Goal: Transaction & Acquisition: Purchase product/service

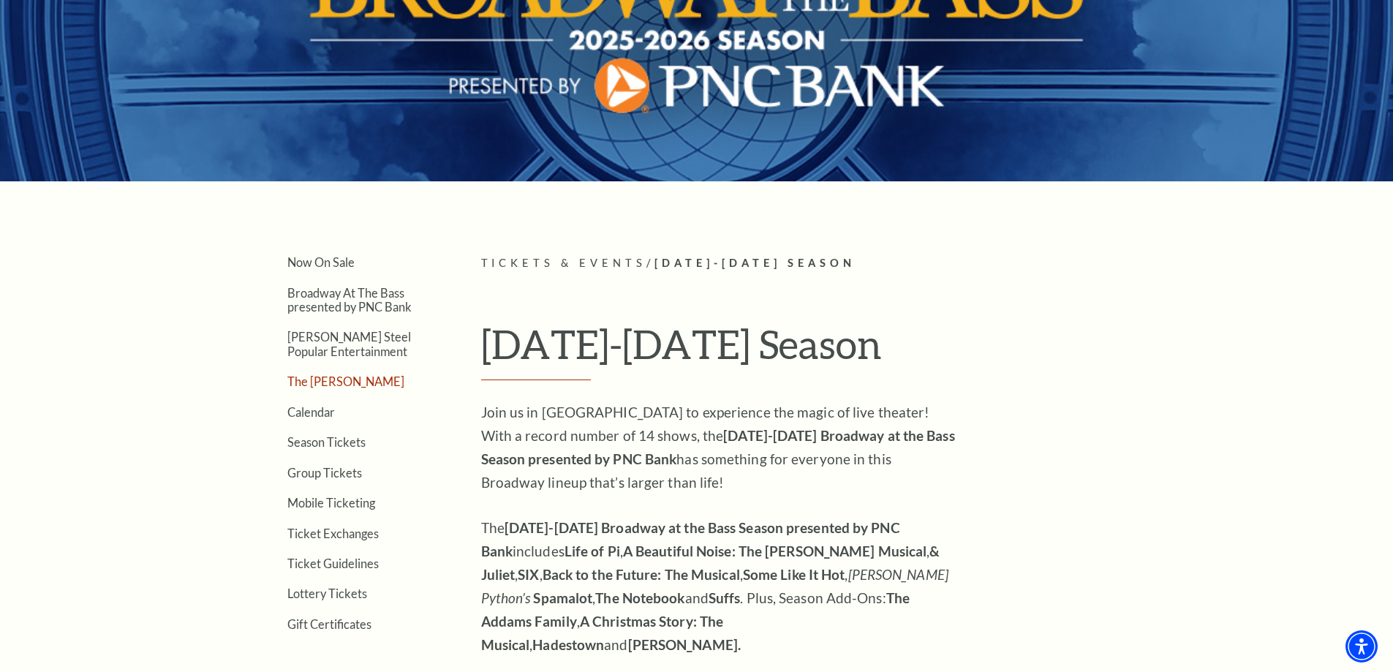
scroll to position [219, 0]
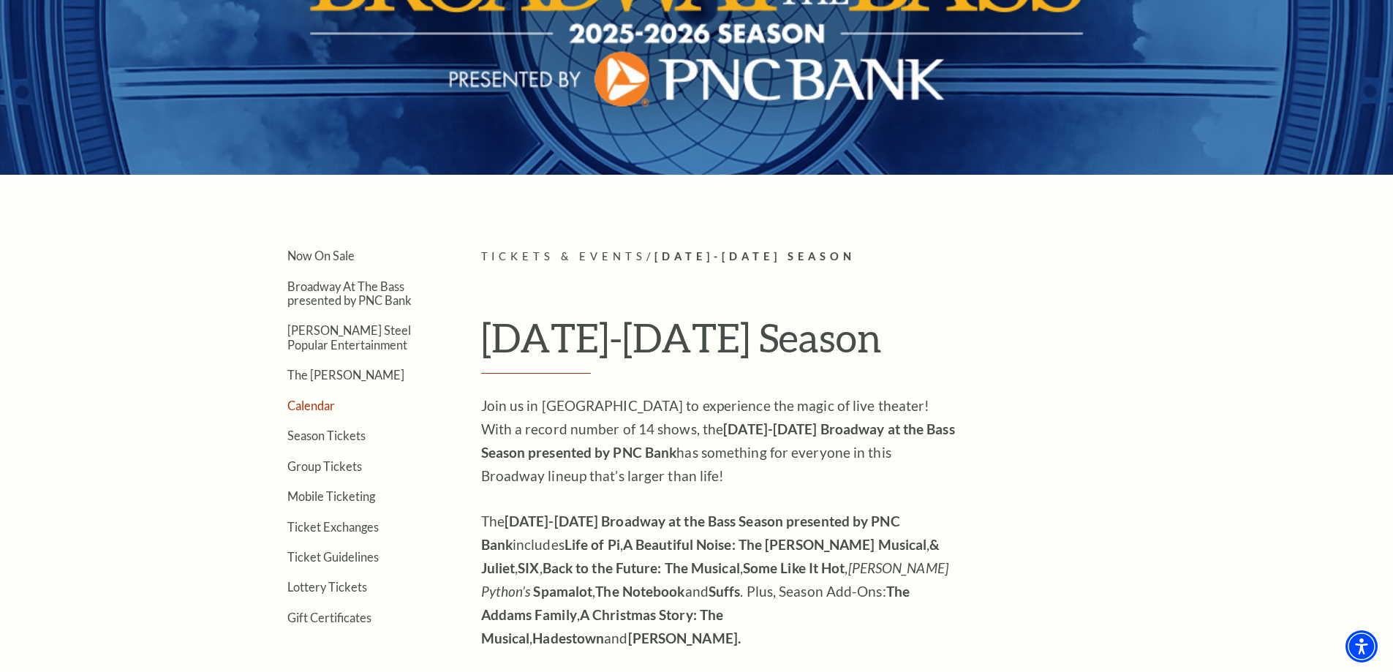
click at [326, 407] on link "Calendar" at bounding box center [311, 405] width 48 height 14
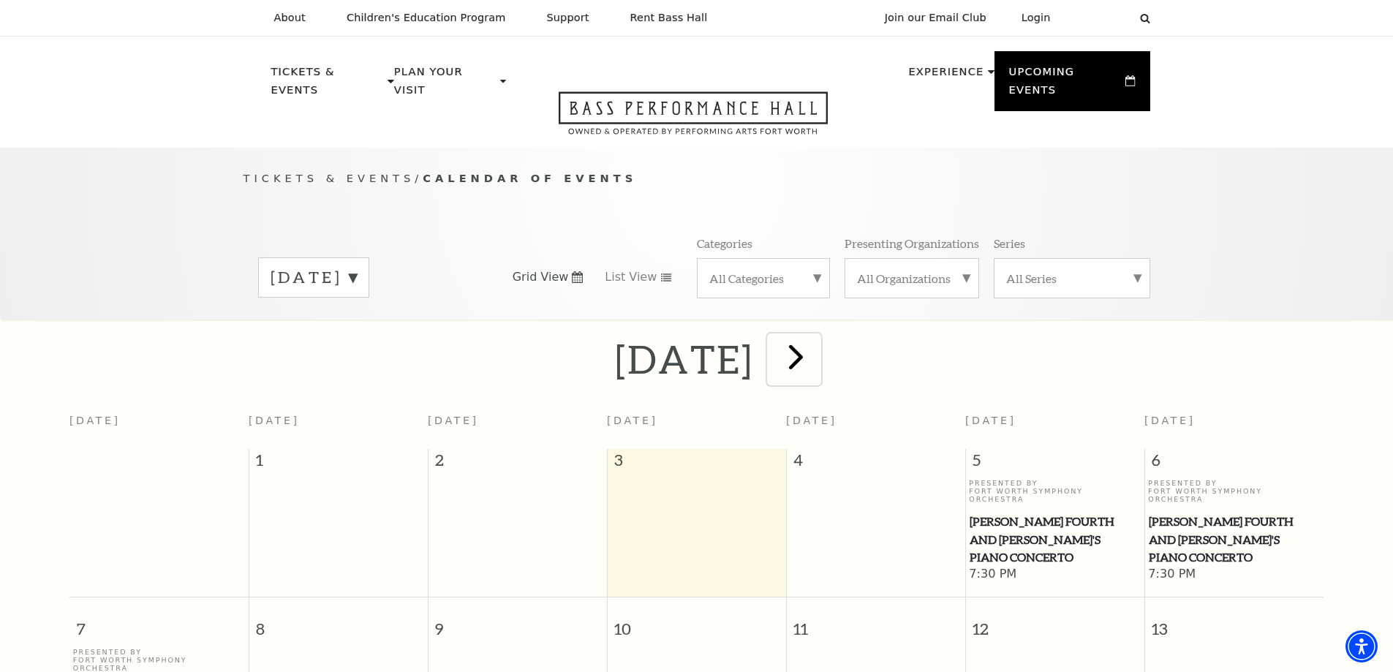
click at [817, 354] on span "next" at bounding box center [796, 357] width 42 height 42
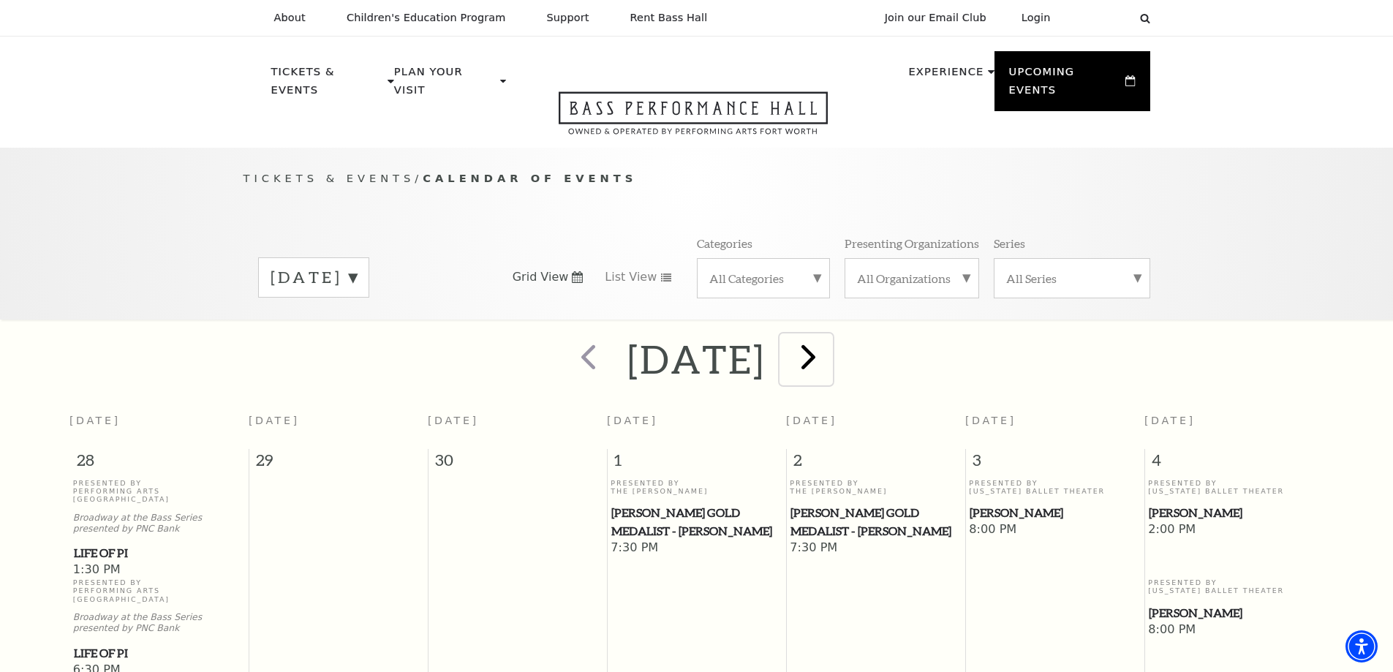
click at [829, 339] on span "next" at bounding box center [808, 357] width 42 height 42
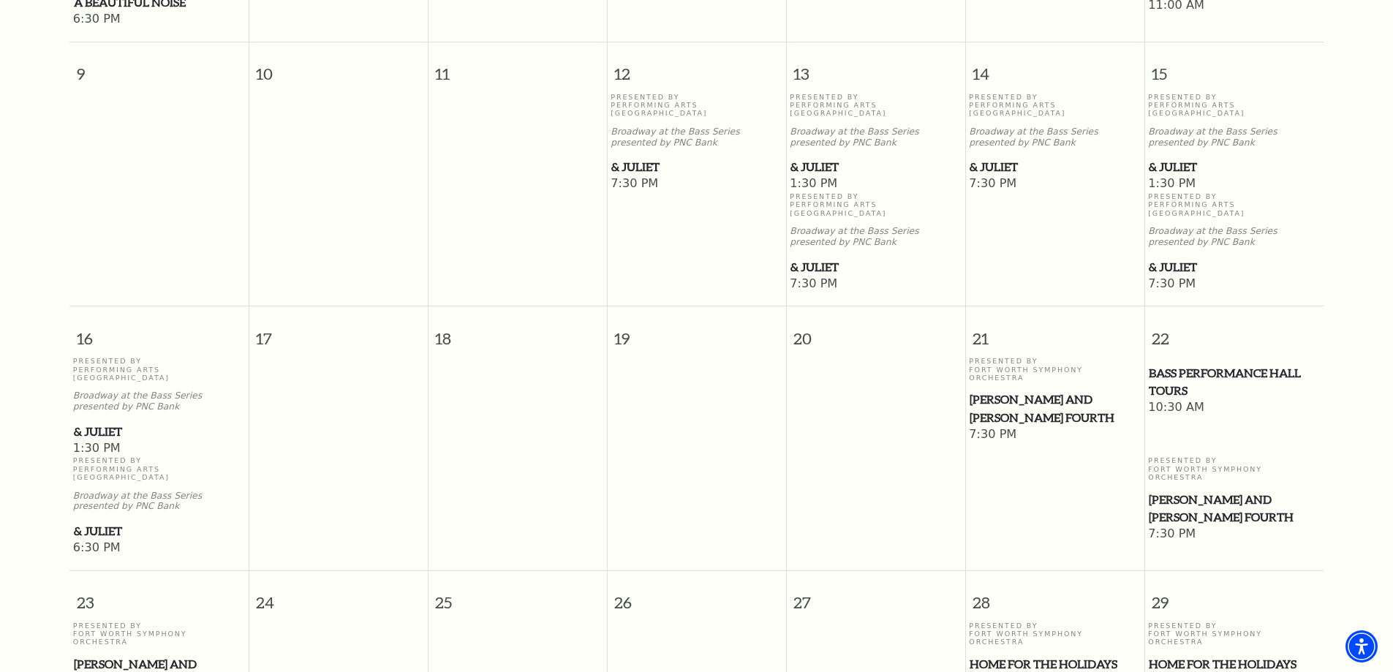
scroll to position [804, 0]
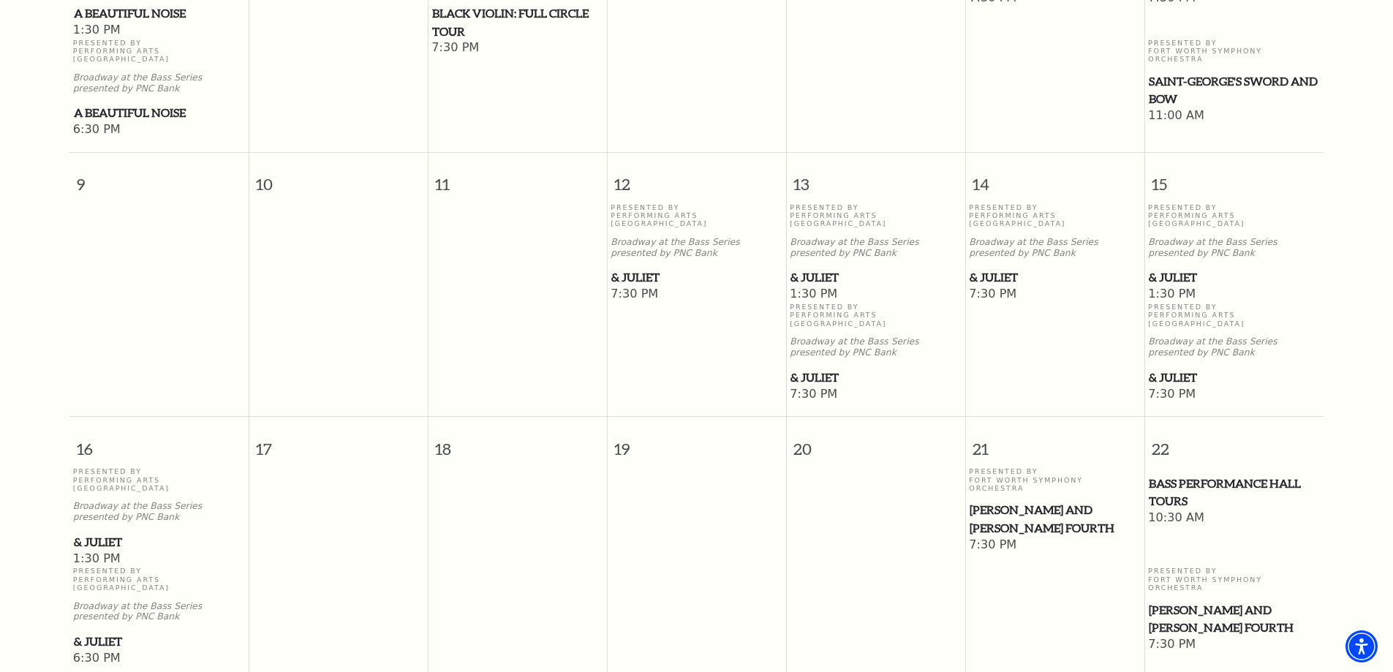
click at [1181, 268] on span "& Juliet" at bounding box center [1234, 277] width 170 height 18
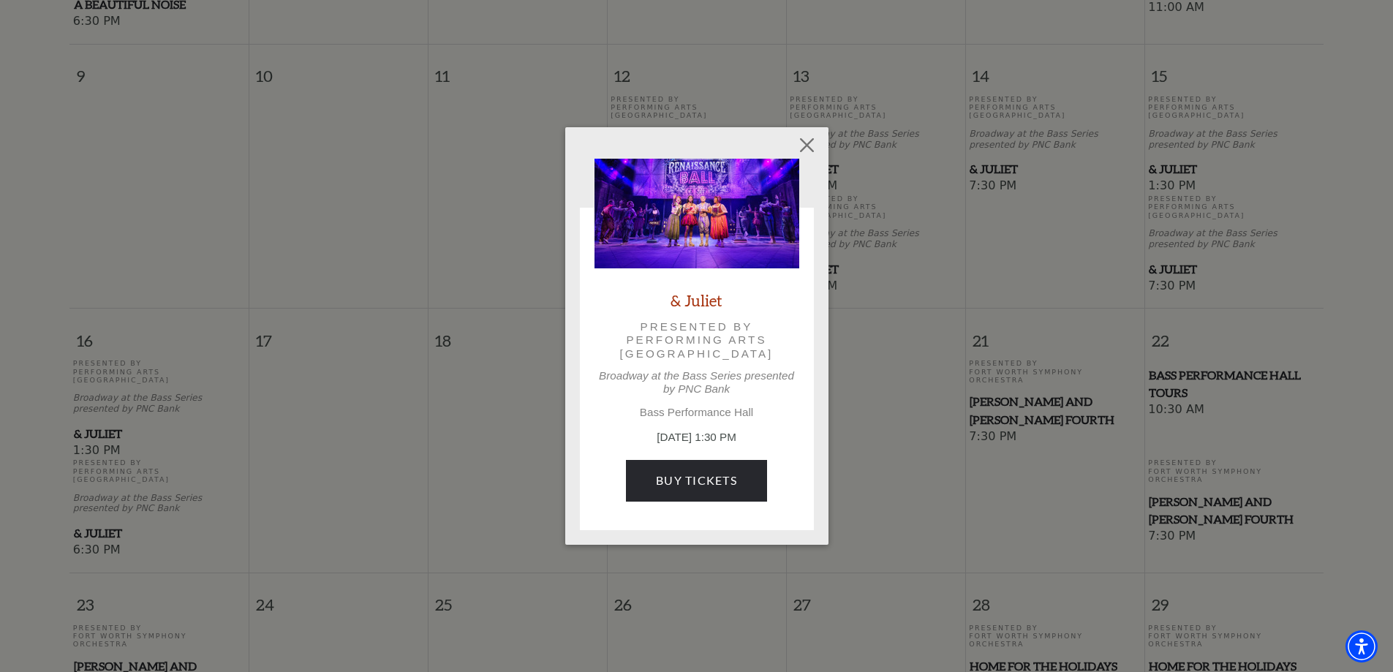
scroll to position [950, 0]
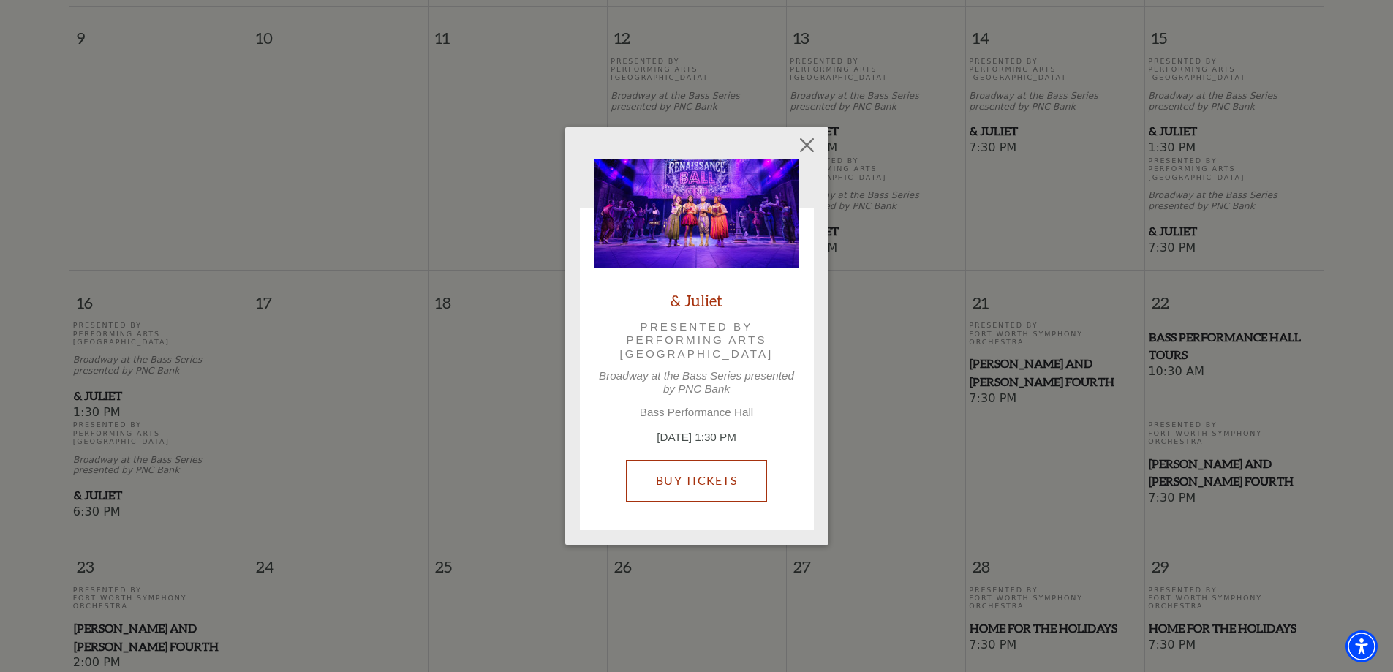
click at [705, 488] on link "Buy Tickets" at bounding box center [696, 480] width 141 height 41
click at [812, 149] on button "Close" at bounding box center [807, 146] width 28 height 28
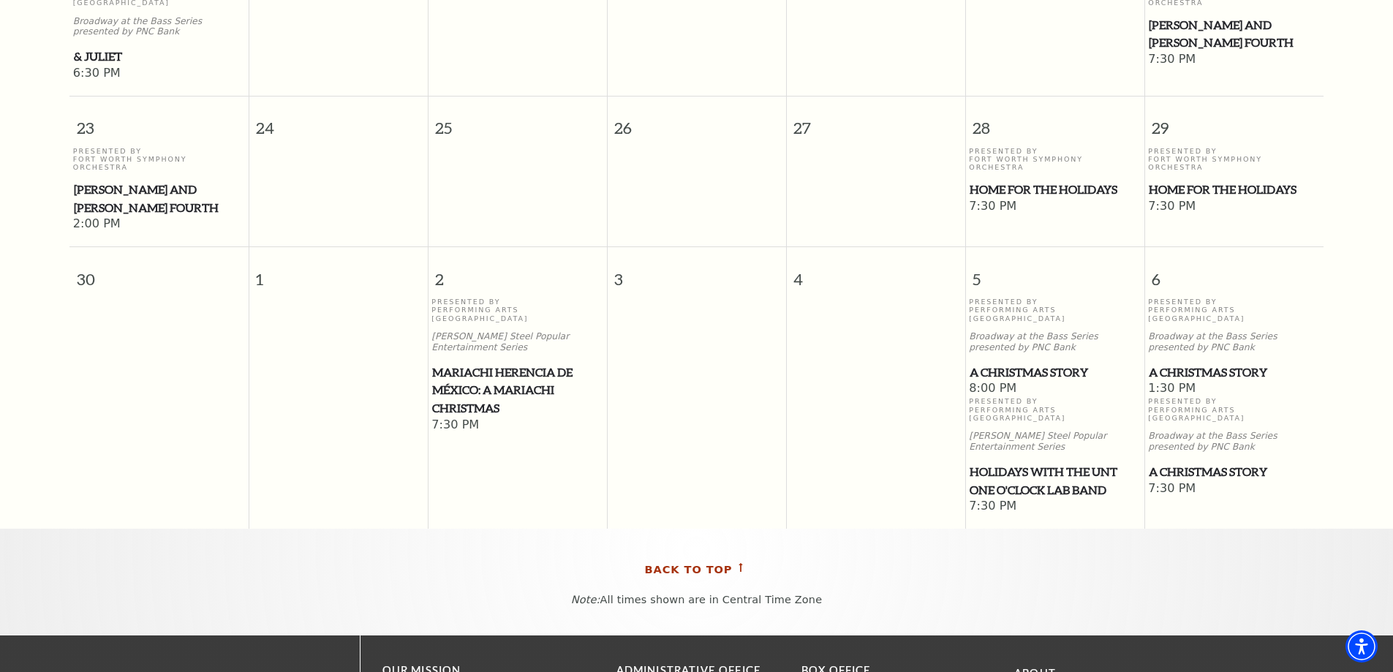
click at [710, 561] on span "Back To Top" at bounding box center [689, 570] width 88 height 18
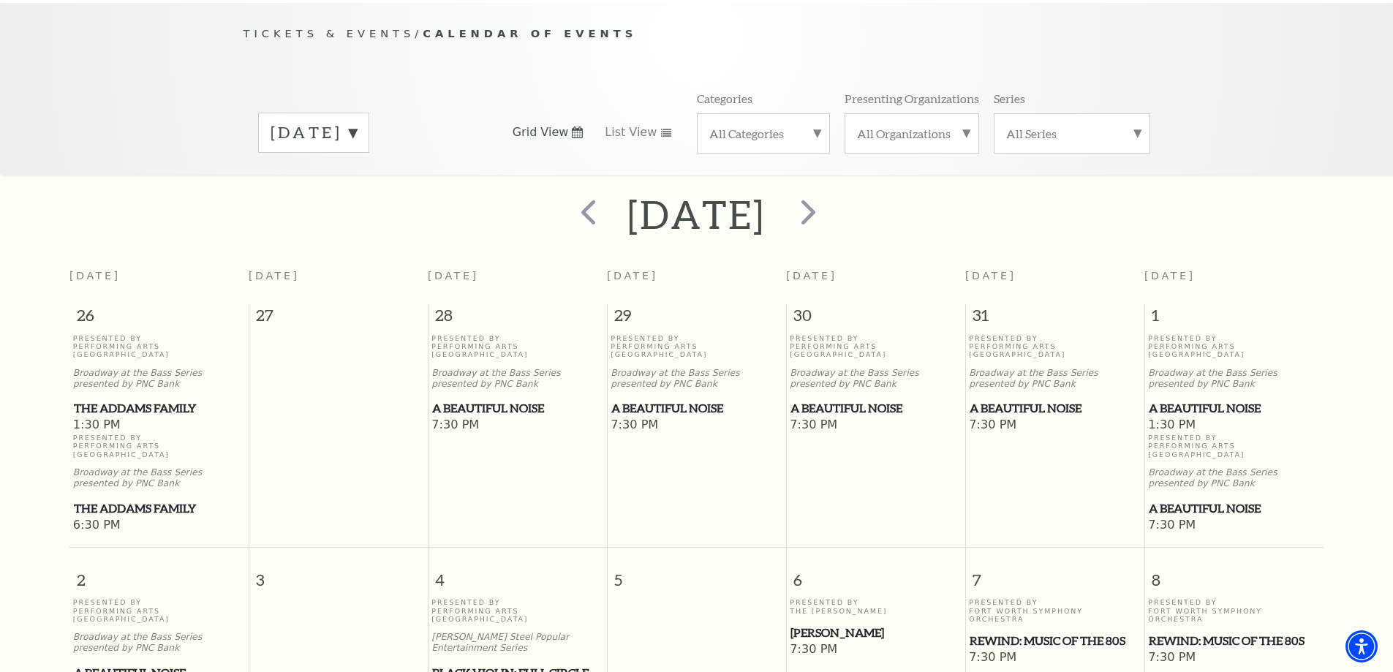
scroll to position [129, 0]
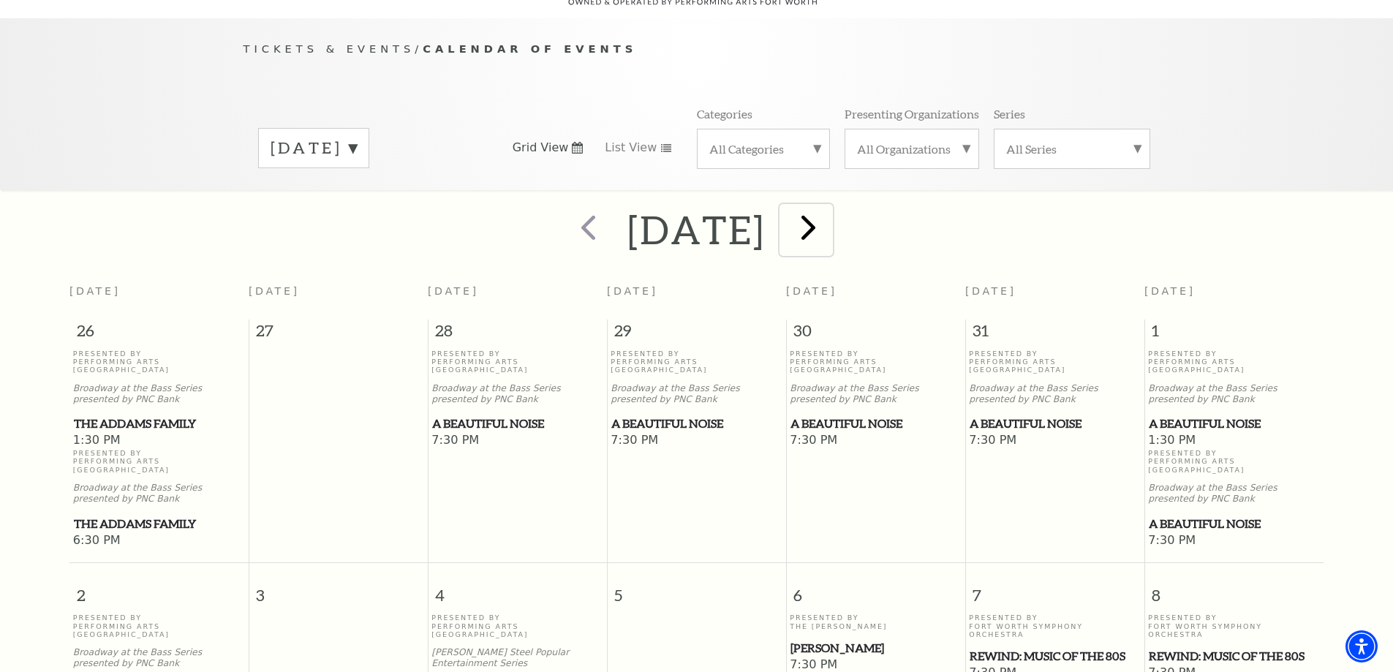
click at [829, 212] on span "next" at bounding box center [808, 227] width 42 height 42
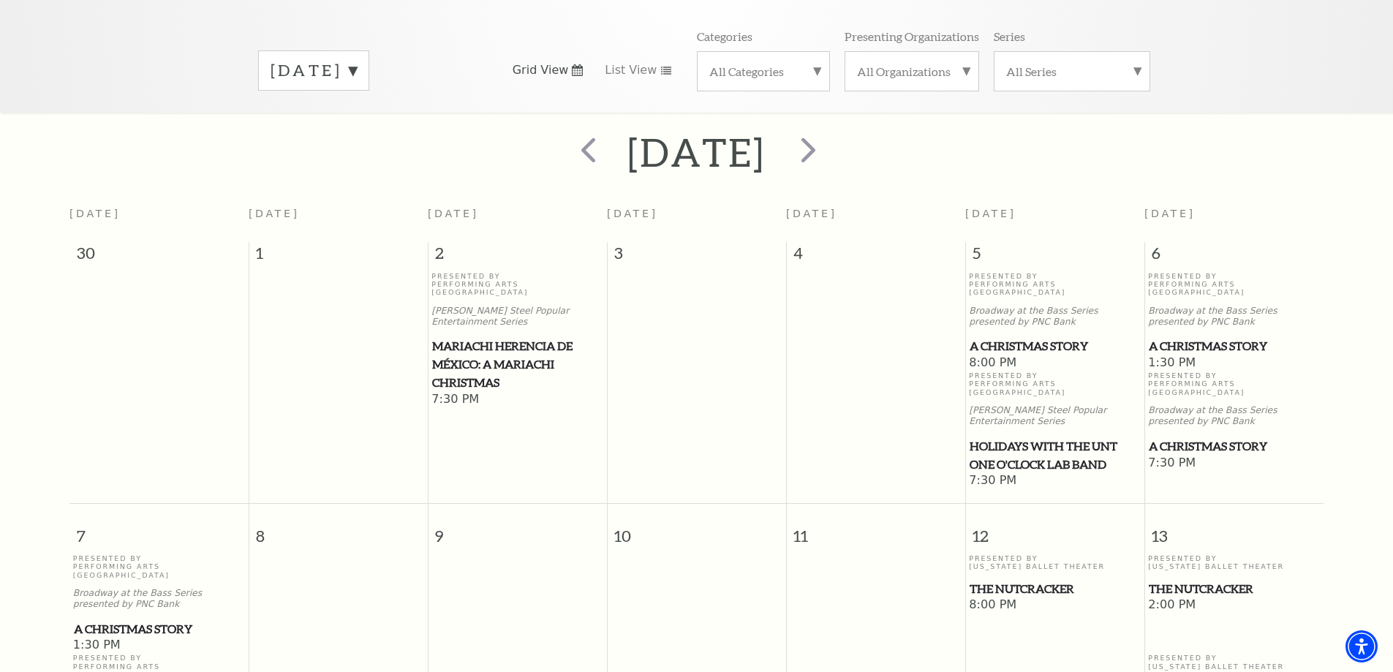
scroll to position [203, 0]
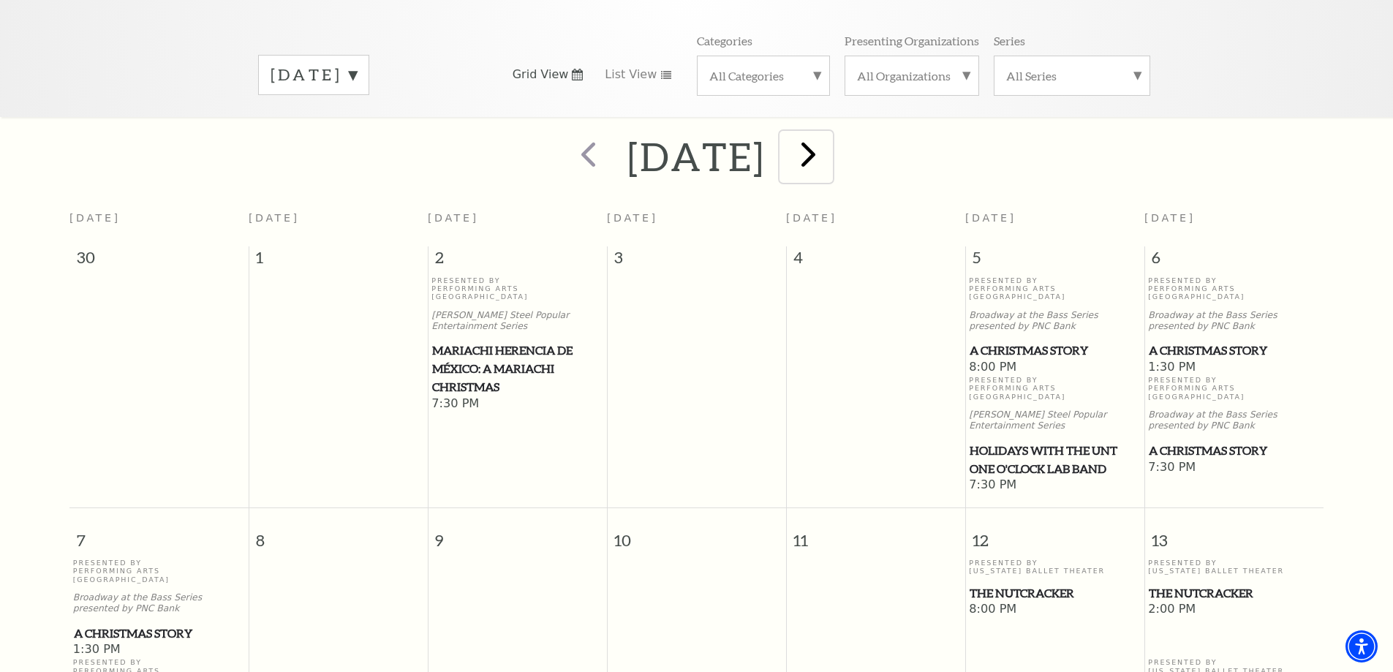
click at [829, 156] on span "next" at bounding box center [808, 154] width 42 height 42
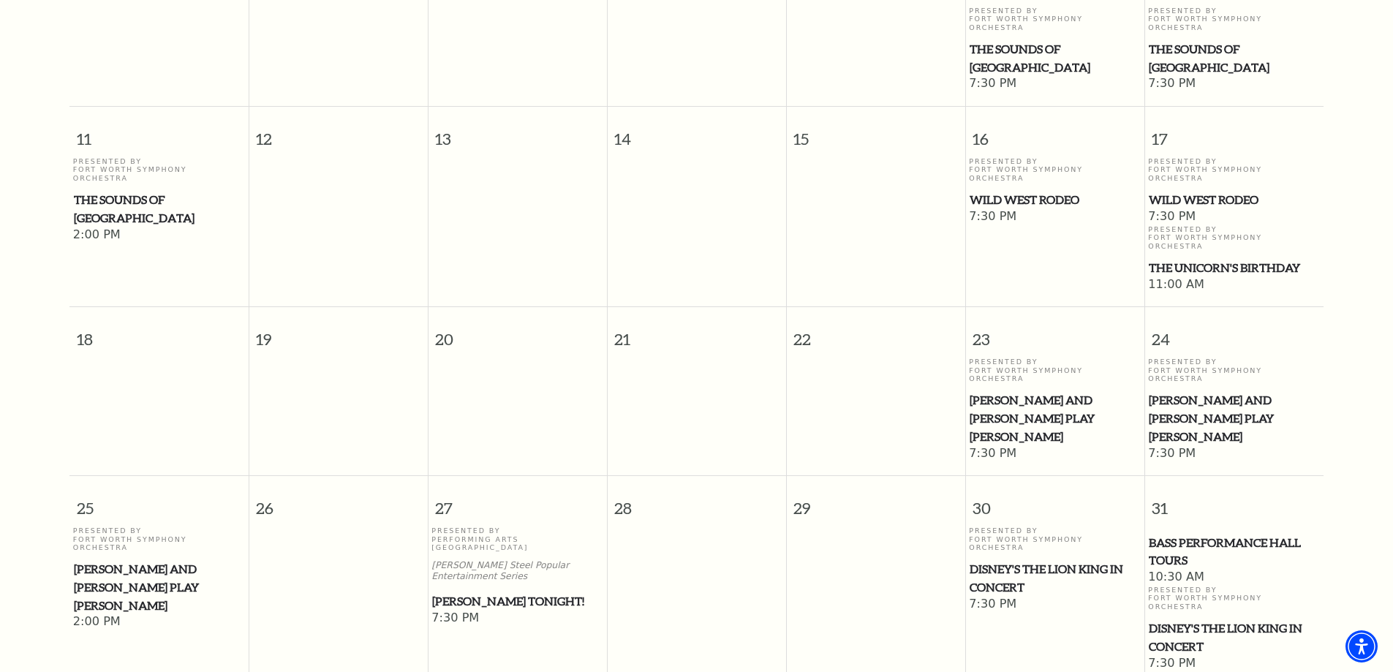
scroll to position [641, 0]
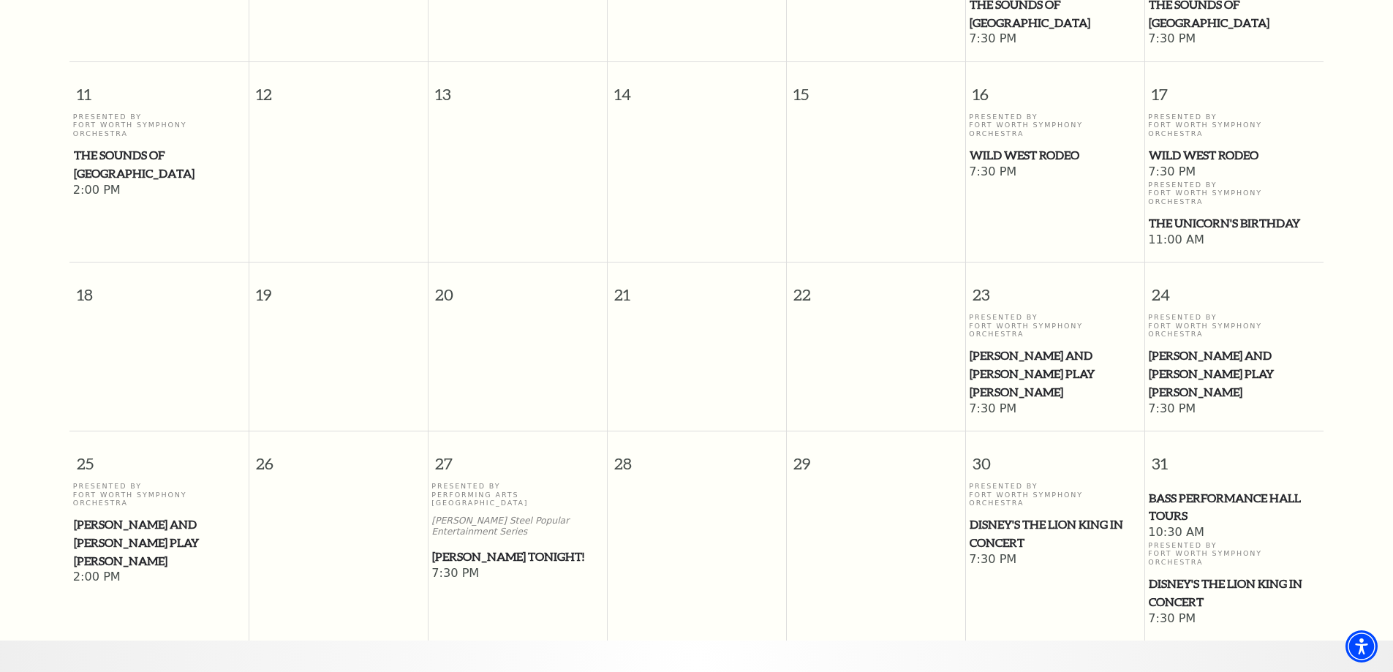
click at [741, 671] on icon at bounding box center [740, 679] width 15 height 9
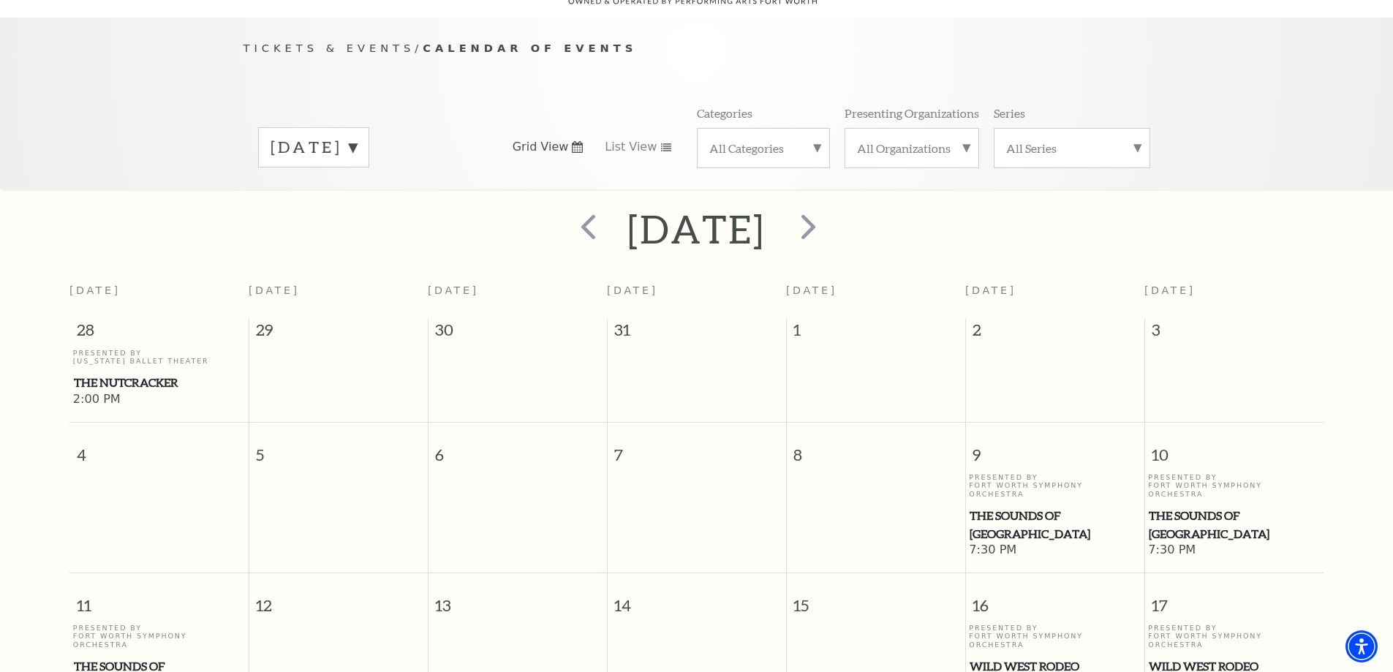
scroll to position [129, 0]
click at [829, 218] on span "next" at bounding box center [808, 227] width 42 height 42
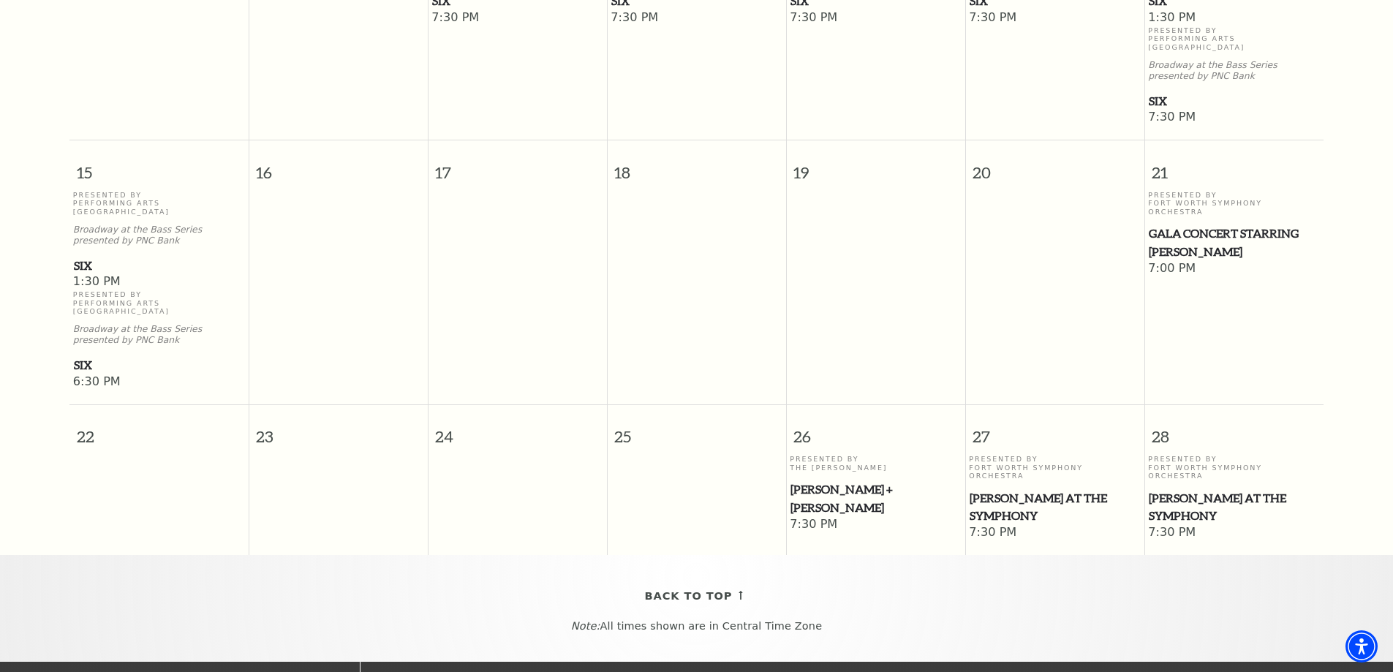
scroll to position [641, 0]
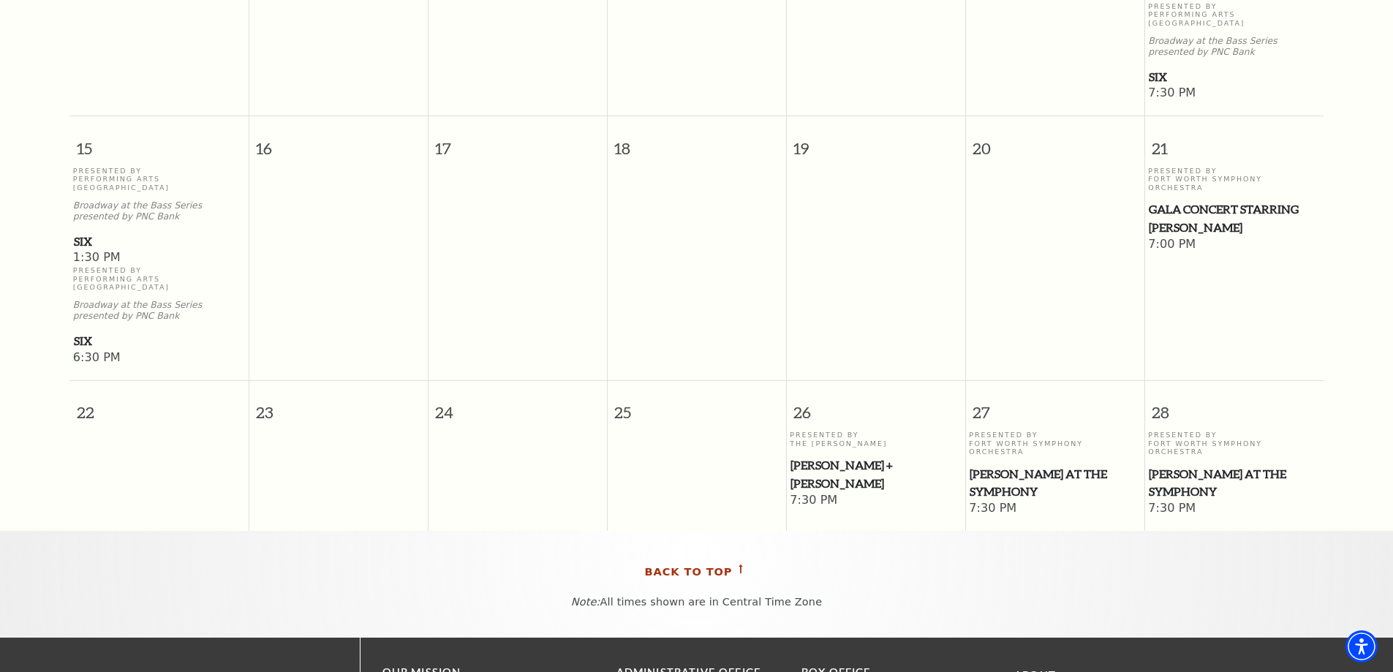
click at [690, 563] on span "Back To Top" at bounding box center [689, 572] width 88 height 18
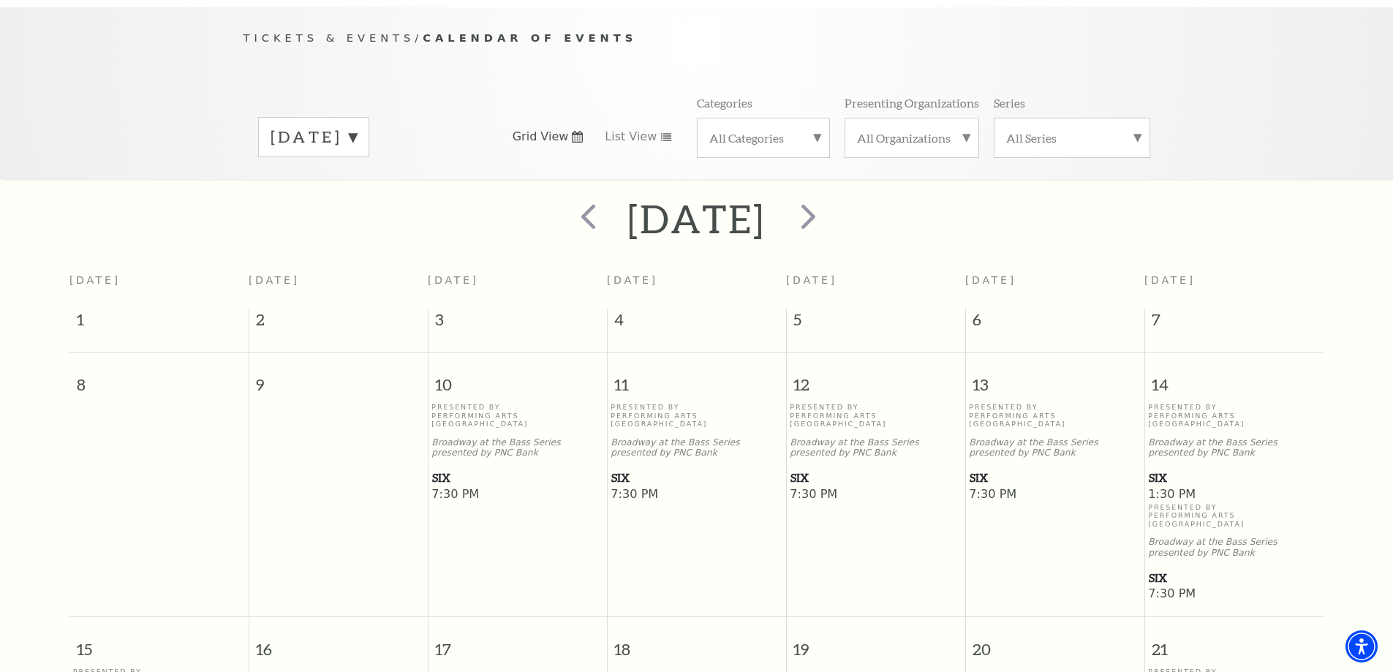
scroll to position [129, 0]
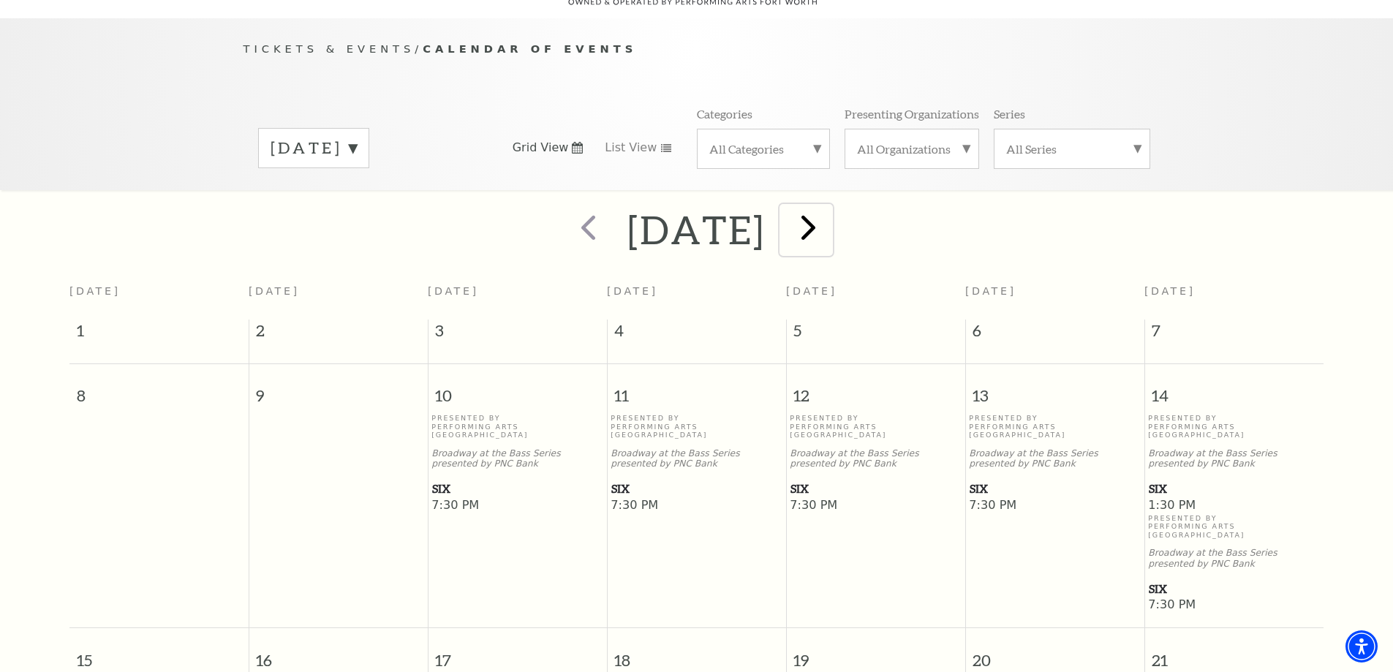
click at [829, 207] on span "next" at bounding box center [808, 227] width 42 height 42
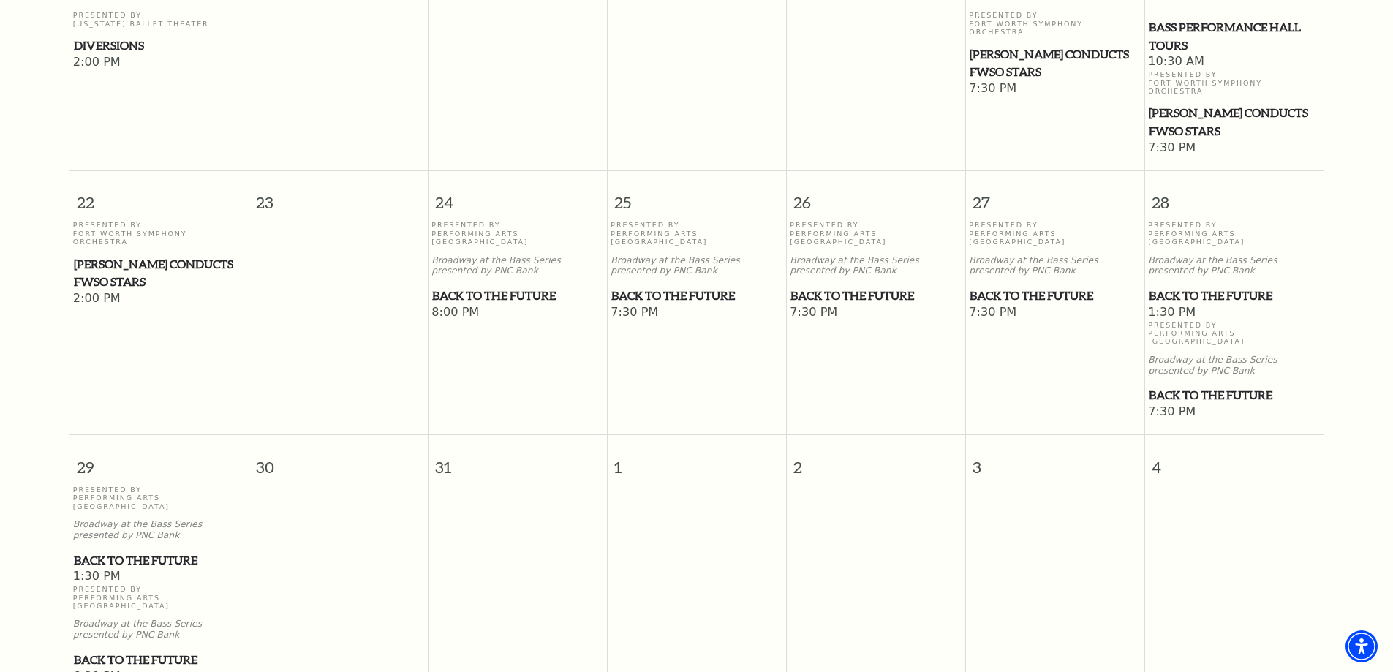
scroll to position [861, 0]
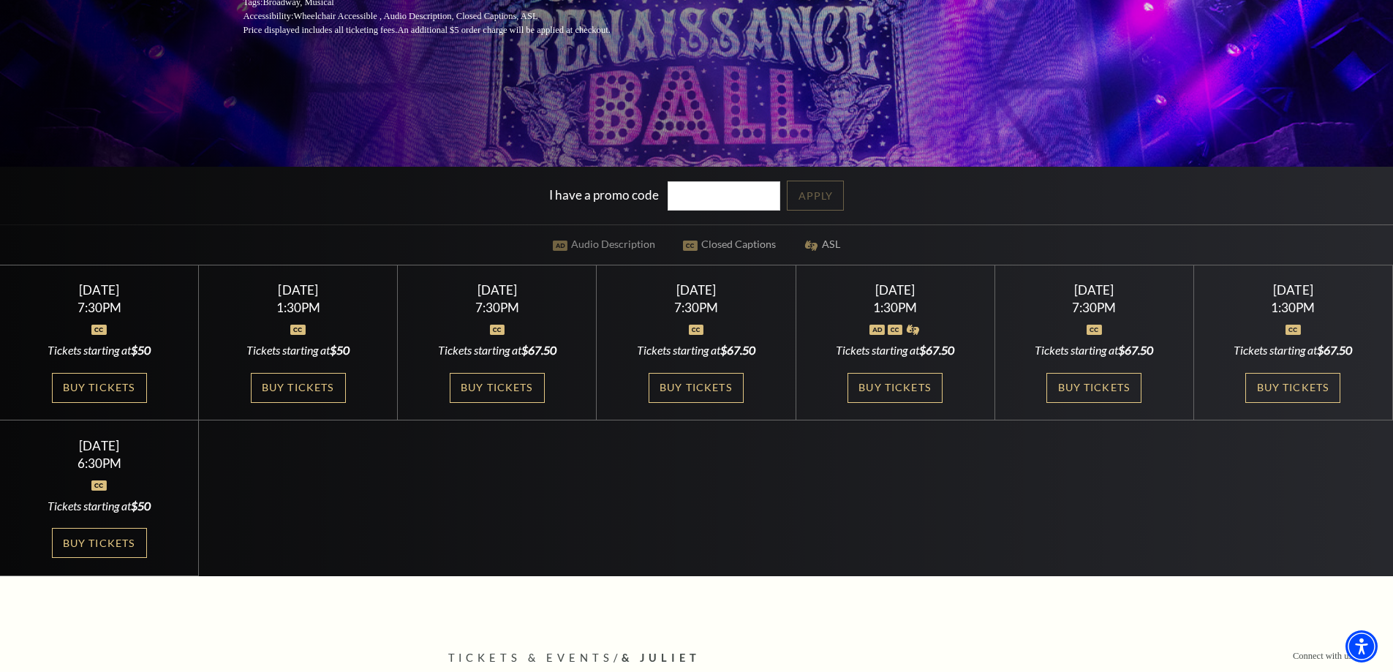
scroll to position [366, 0]
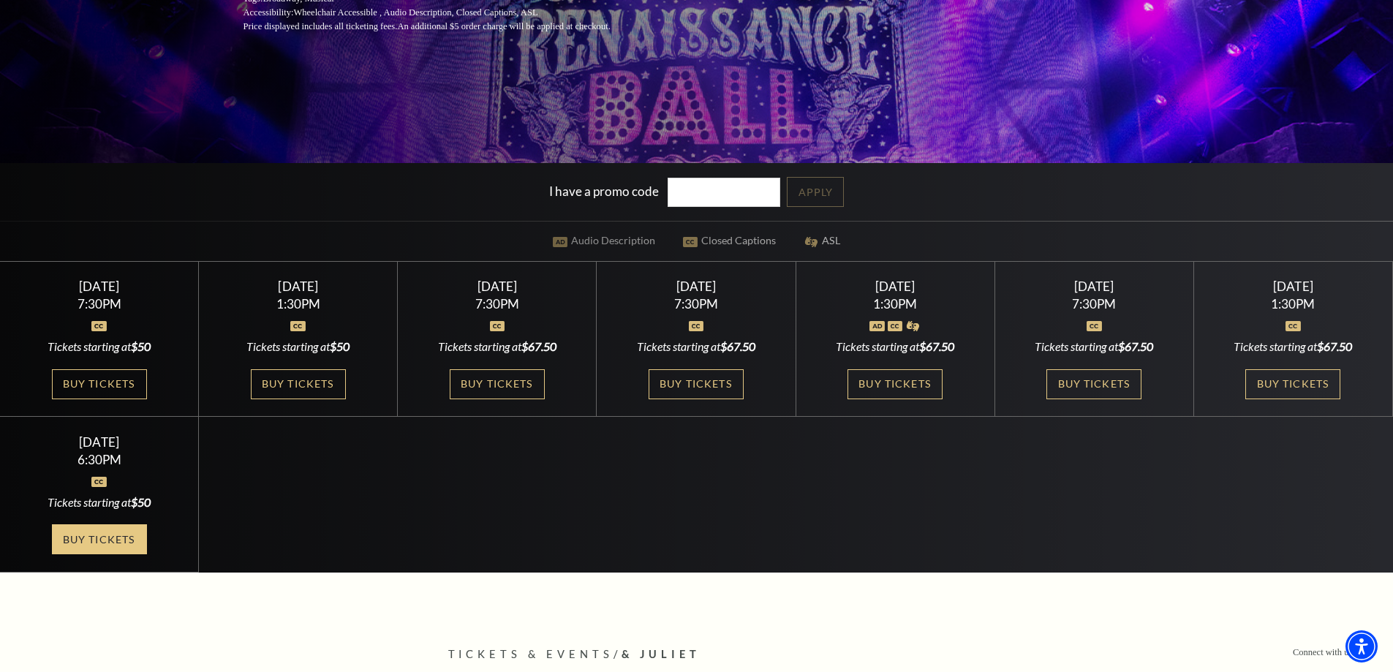
click at [102, 537] on link "Buy Tickets" at bounding box center [99, 539] width 95 height 30
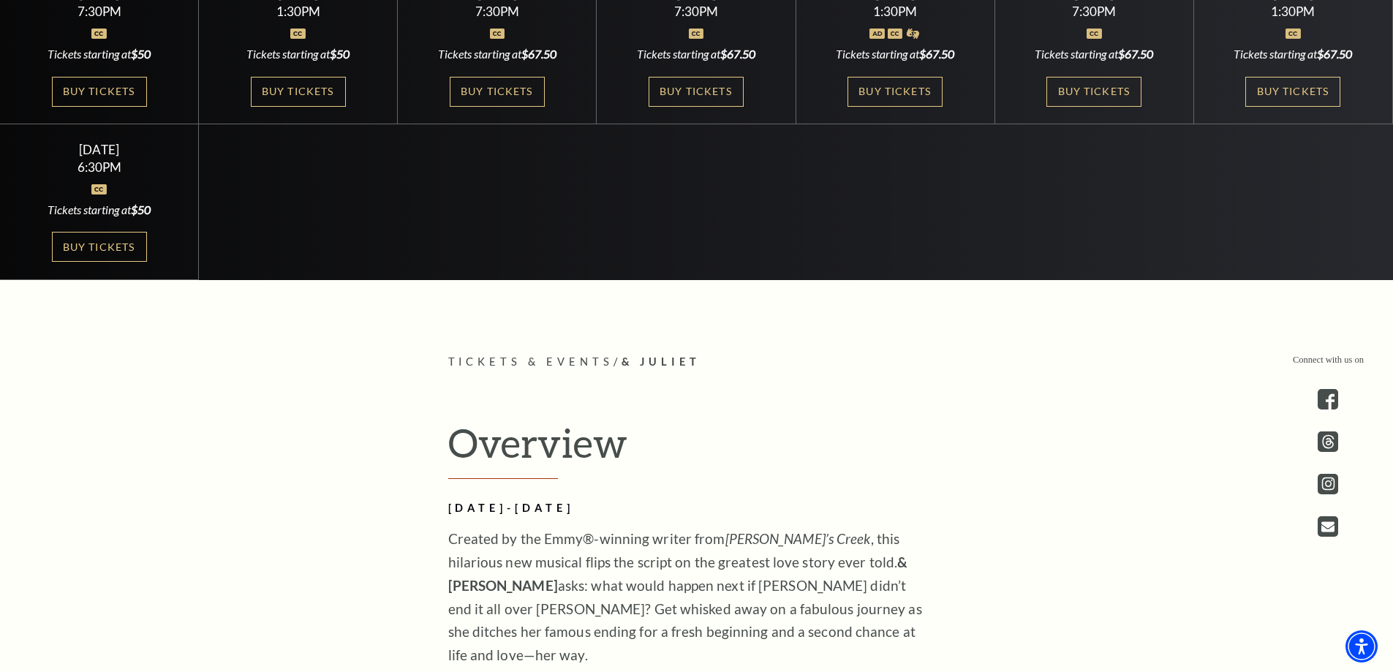
scroll to position [776, 0]
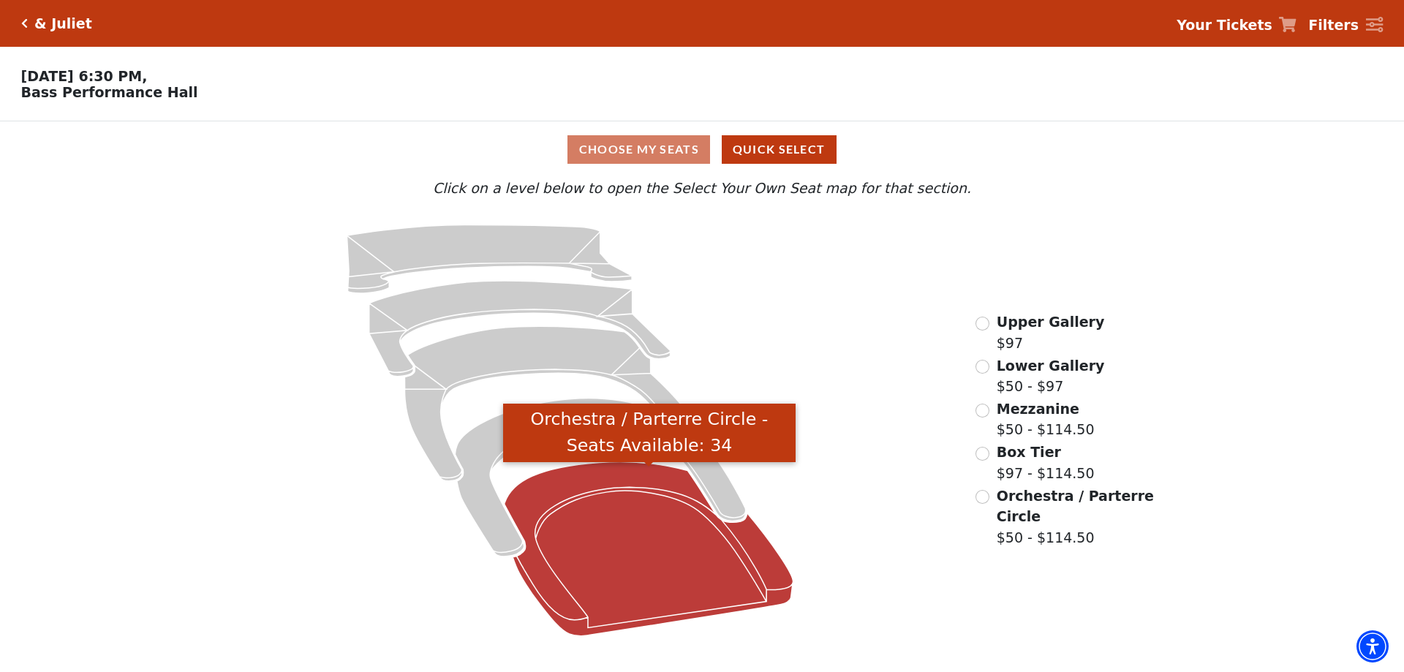
click at [644, 529] on icon "Orchestra / Parterre Circle - Seats Available: 34" at bounding box center [648, 549] width 289 height 174
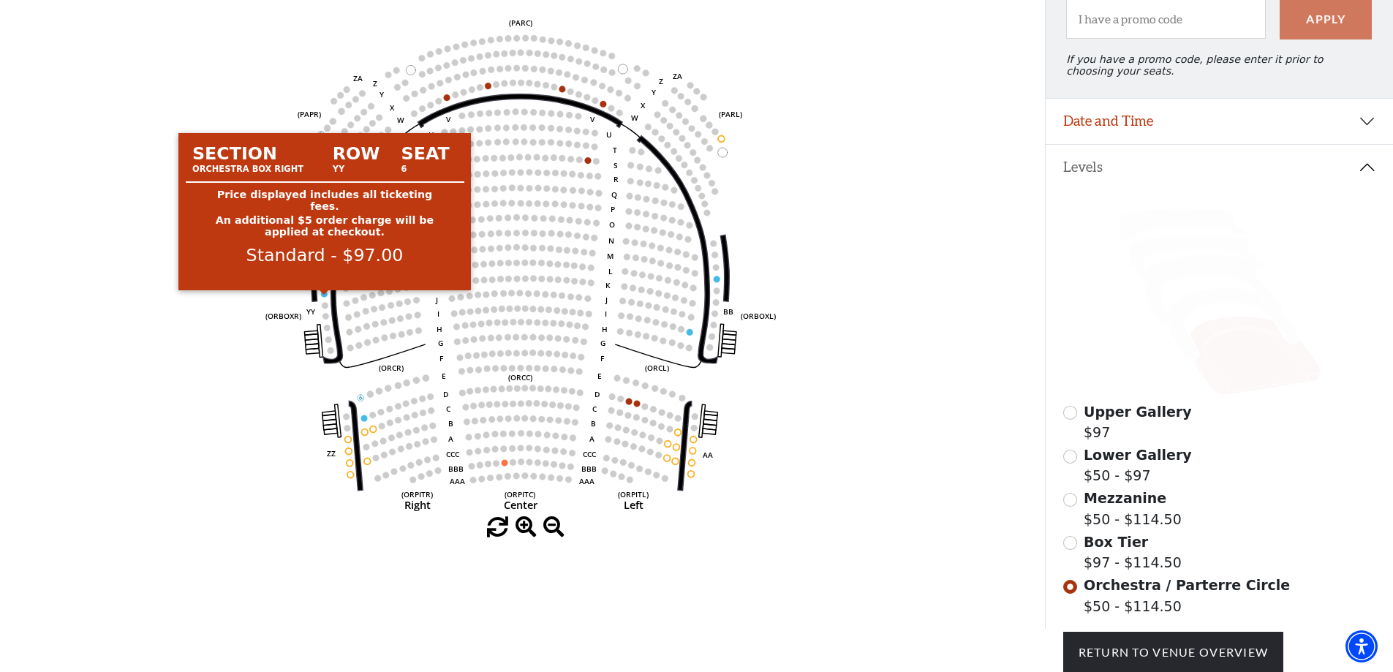
scroll to position [135, 0]
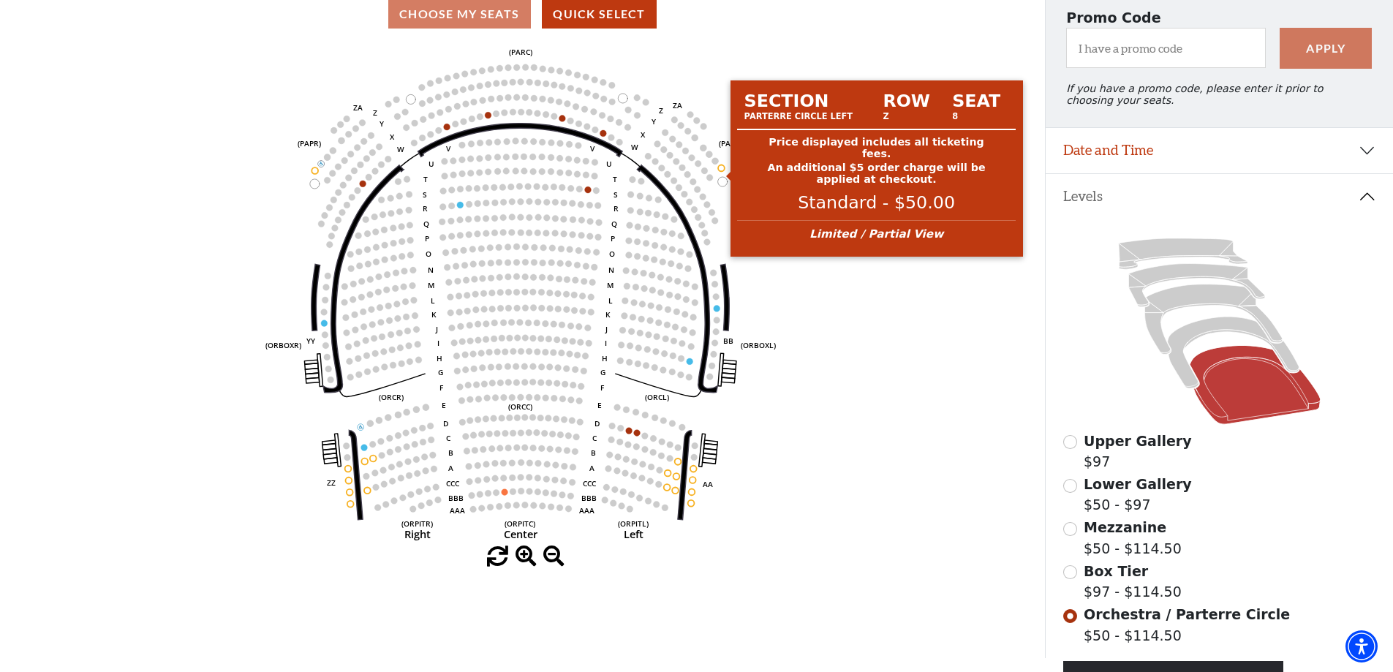
click at [722, 171] on circle at bounding box center [722, 168] width 7 height 7
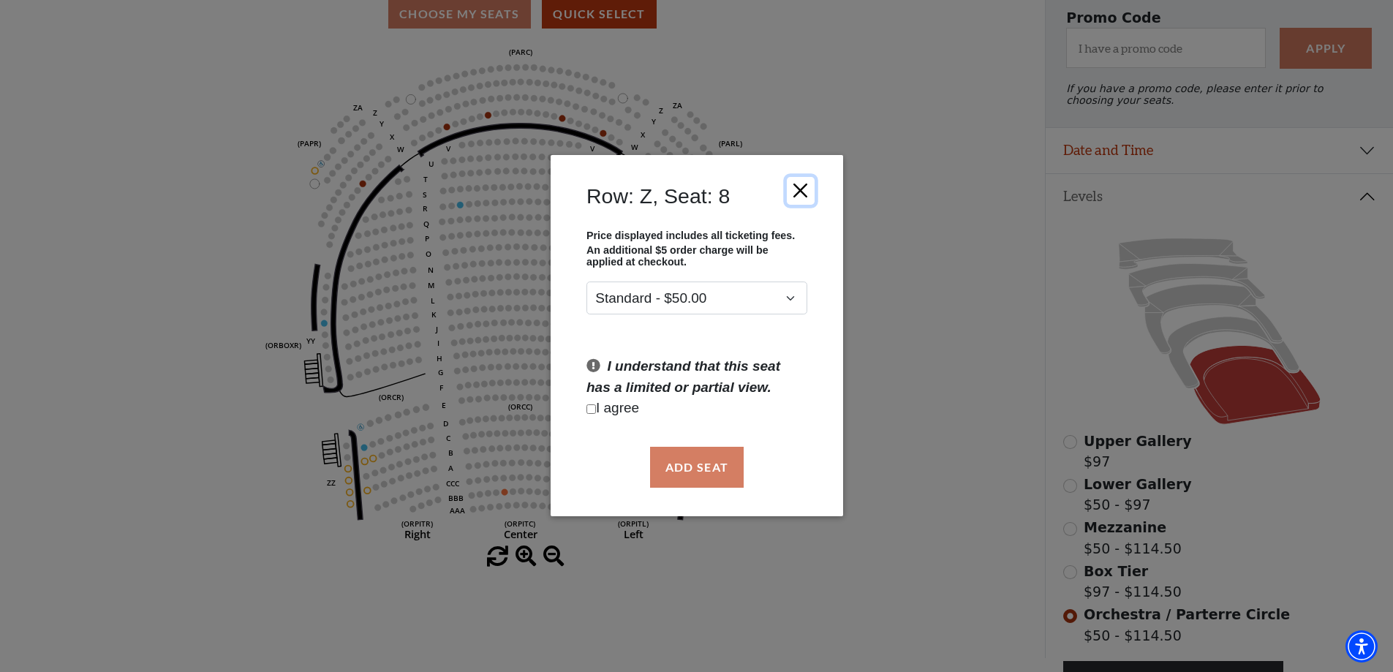
click at [802, 189] on button "Close" at bounding box center [800, 191] width 28 height 28
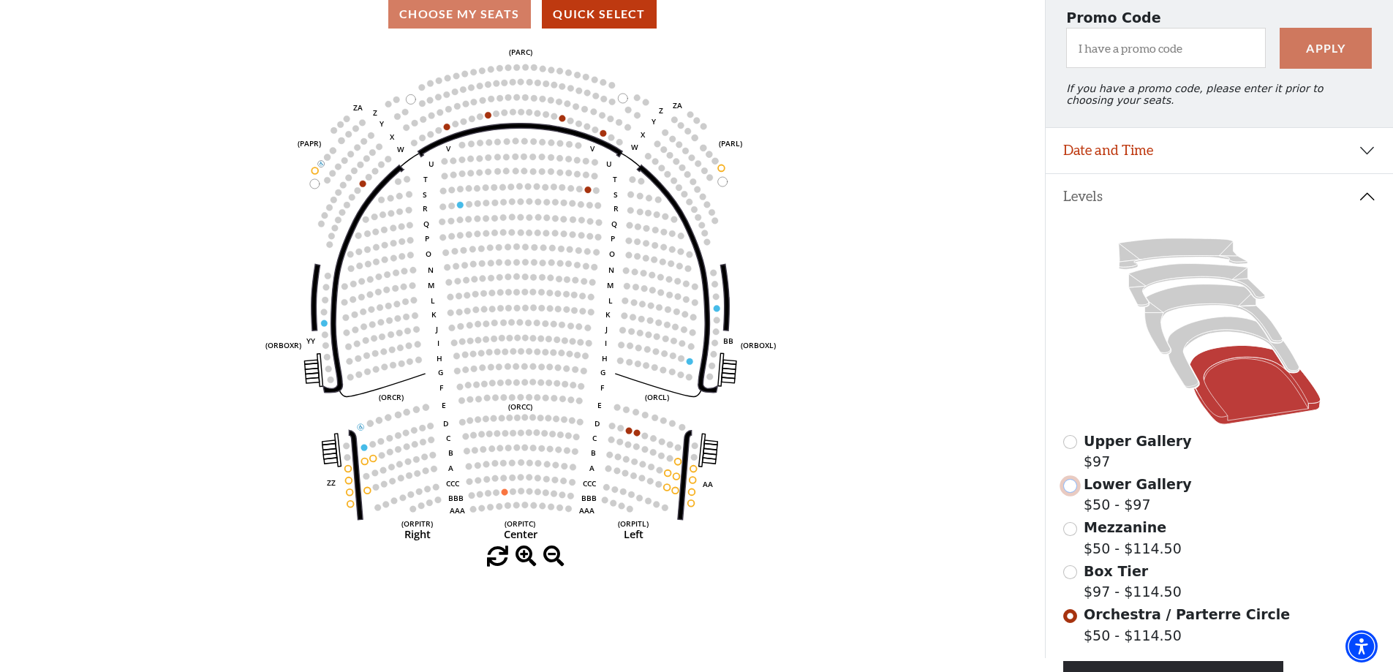
click at [1071, 493] on input "Lower Gallery$50 - $97\a" at bounding box center [1070, 486] width 14 height 14
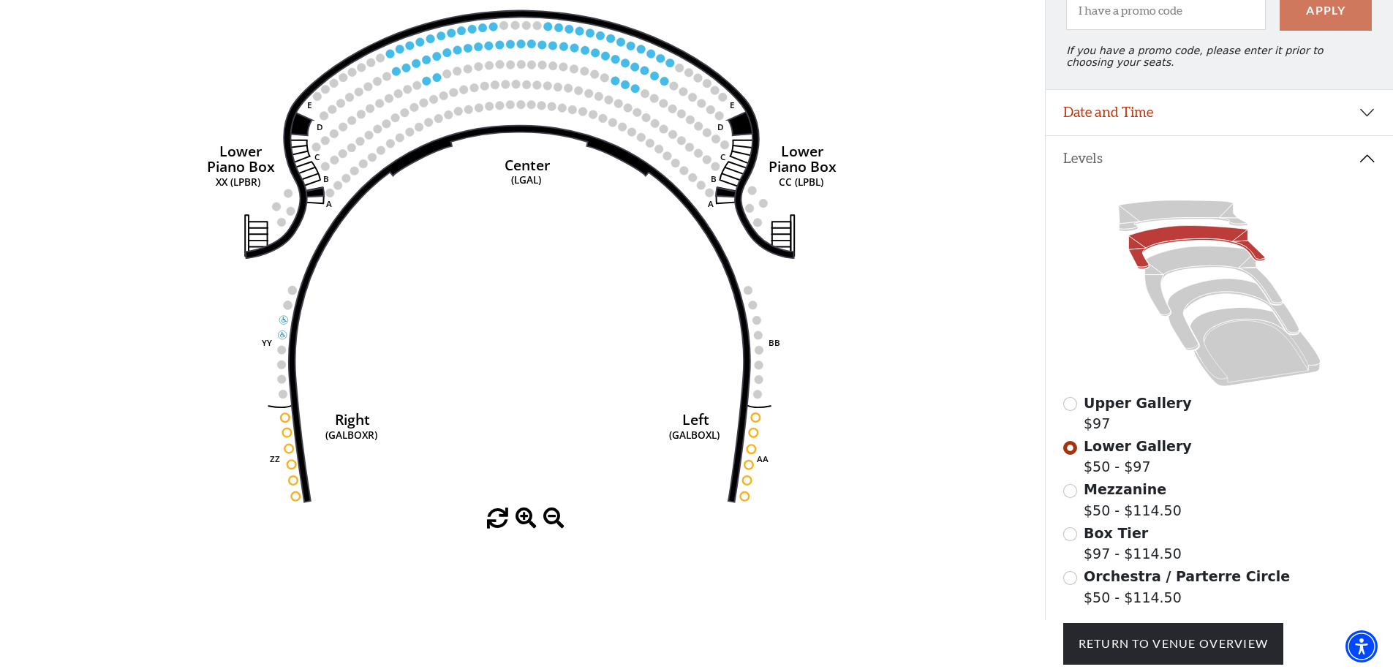
scroll to position [214, 0]
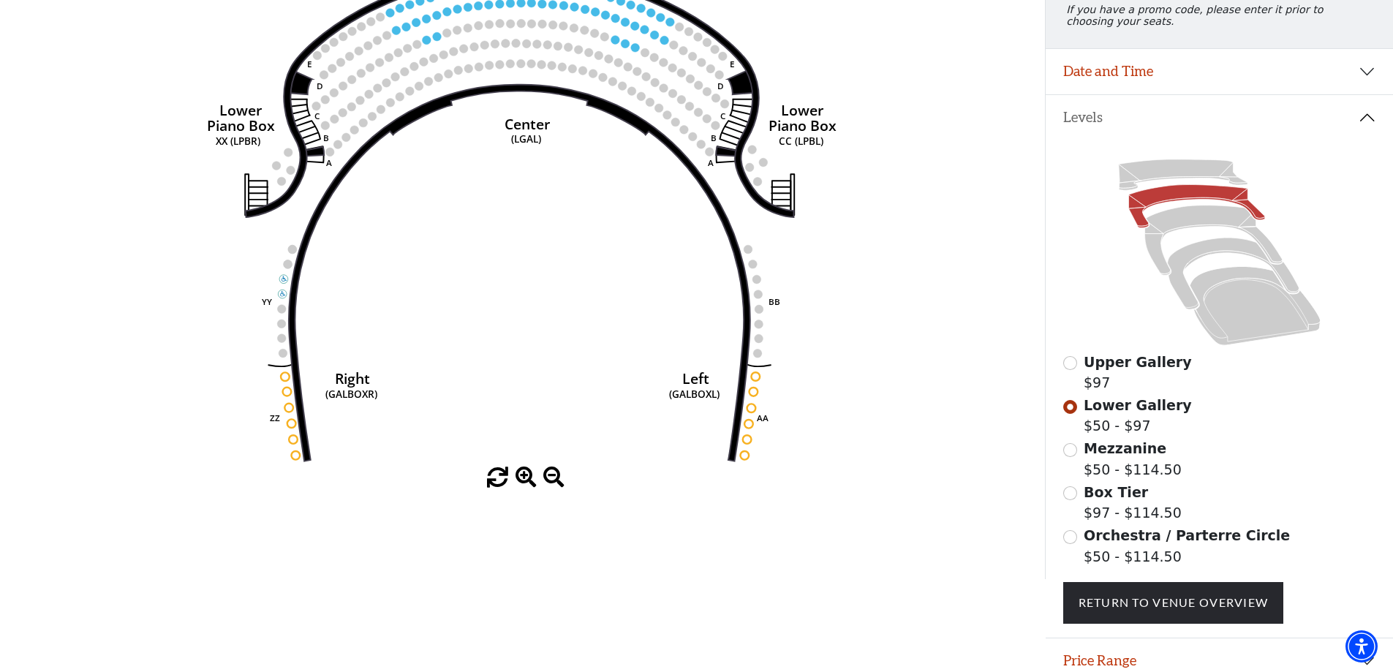
click at [1062, 454] on div "Upper Gallery $97 Lower Gallery $50 - $97 Mezzanine $50 - $114.50 Box Tier $97 …" at bounding box center [1219, 388] width 347 height 497
click at [1065, 457] on input "Mezzanine$50 - $114.50\a" at bounding box center [1070, 450] width 14 height 14
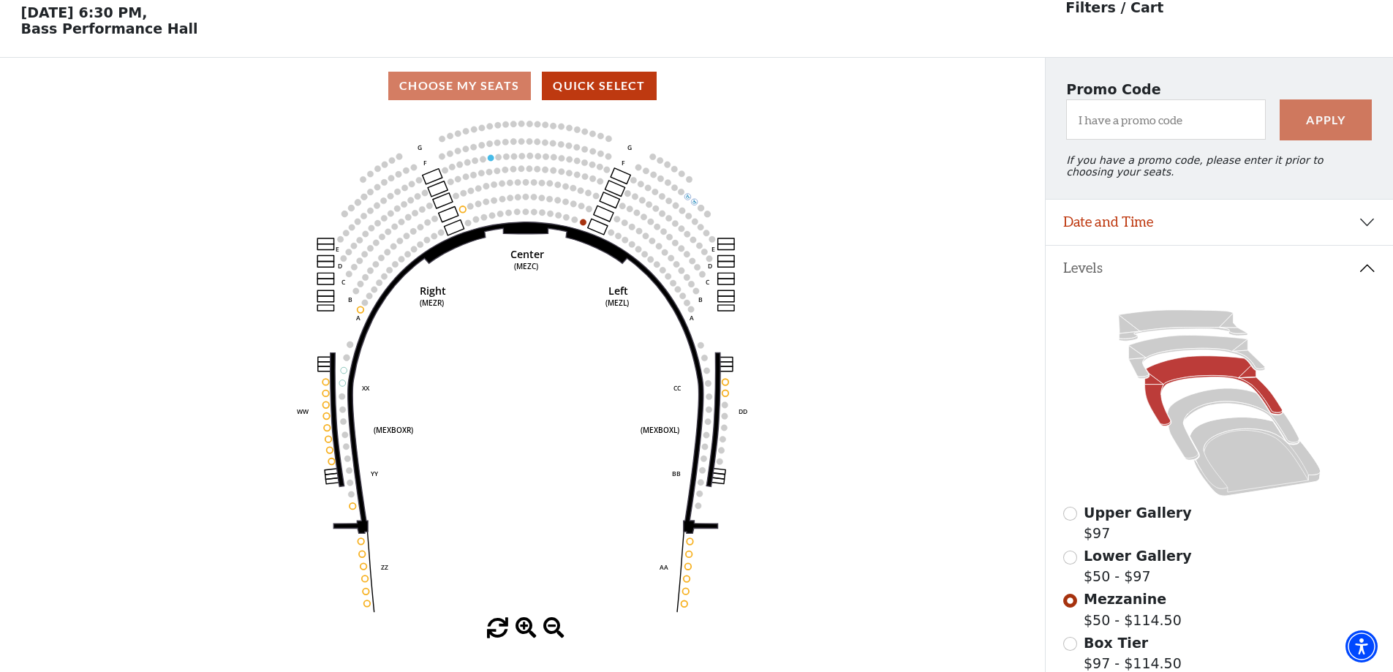
scroll to position [68, 0]
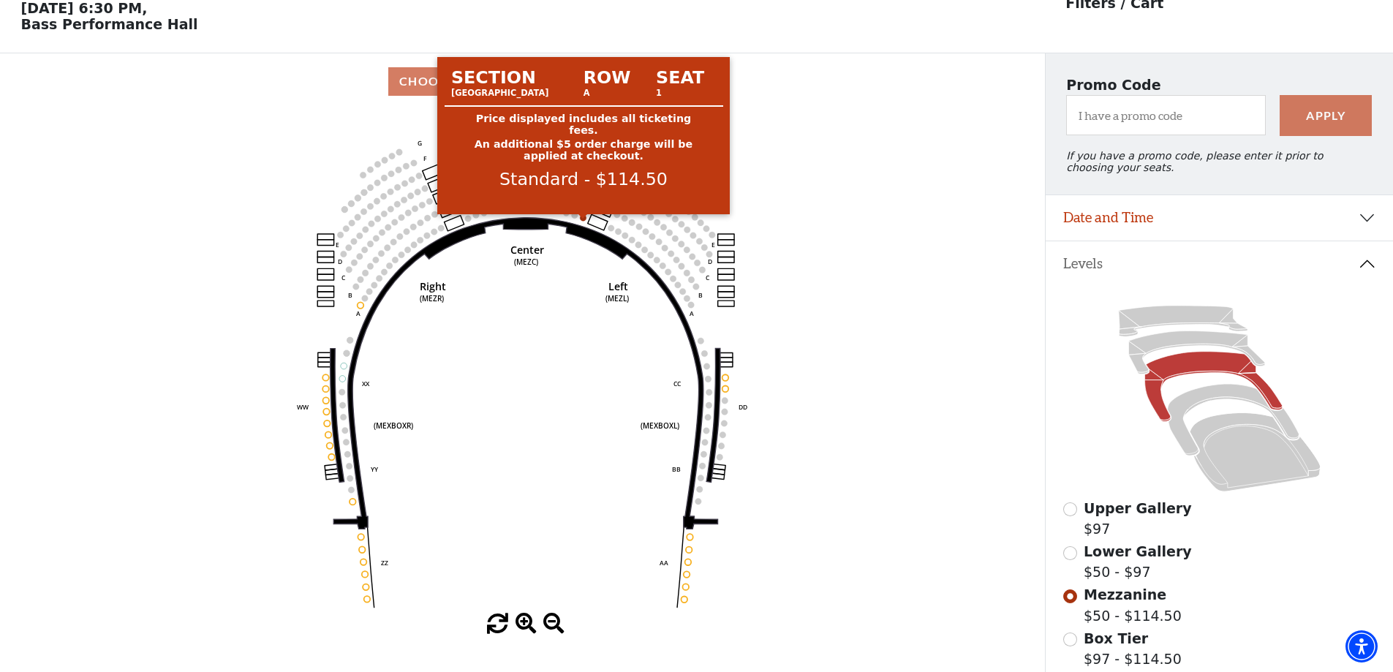
drag, startPoint x: 581, startPoint y: 222, endPoint x: 478, endPoint y: 305, distance: 132.1
click at [478, 305] on icon "Center (MEZC) Right (MEZR) Left (MEZL) (MEXBOXR) (MEXBOXL) XX WW CC DD YY BB ZZ…" at bounding box center [522, 362] width 940 height 504
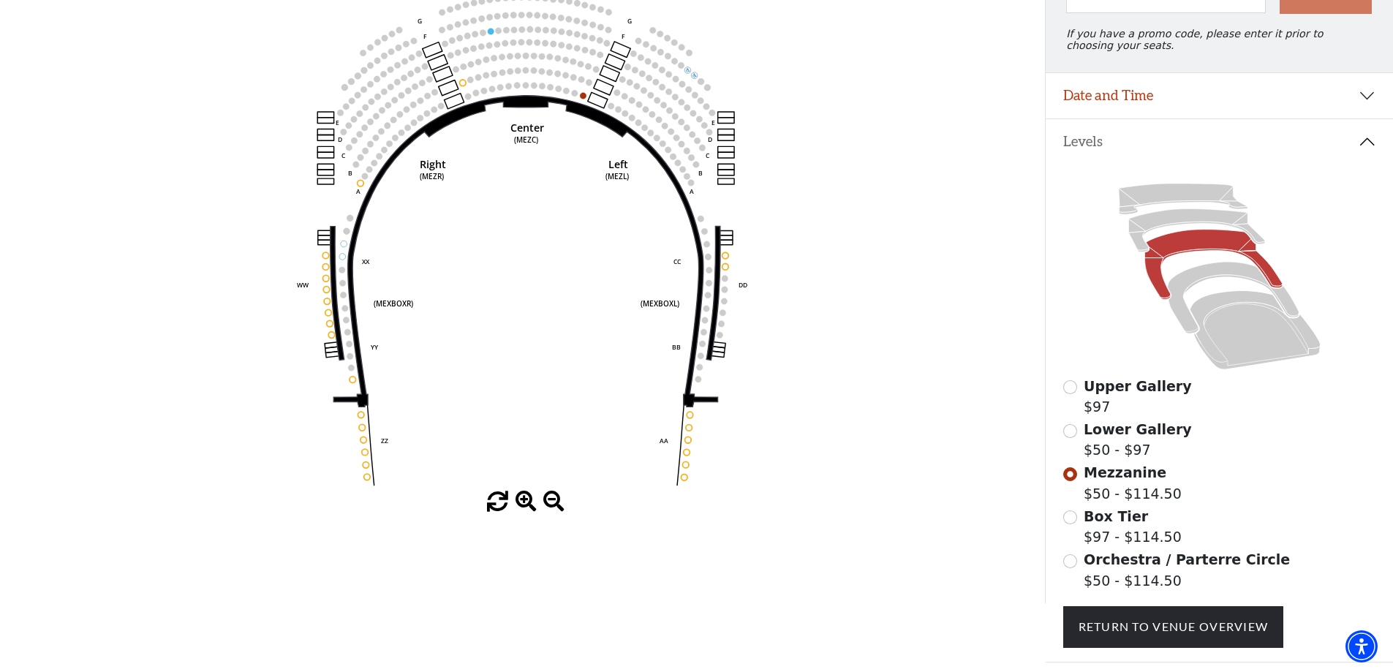
scroll to position [214, 0]
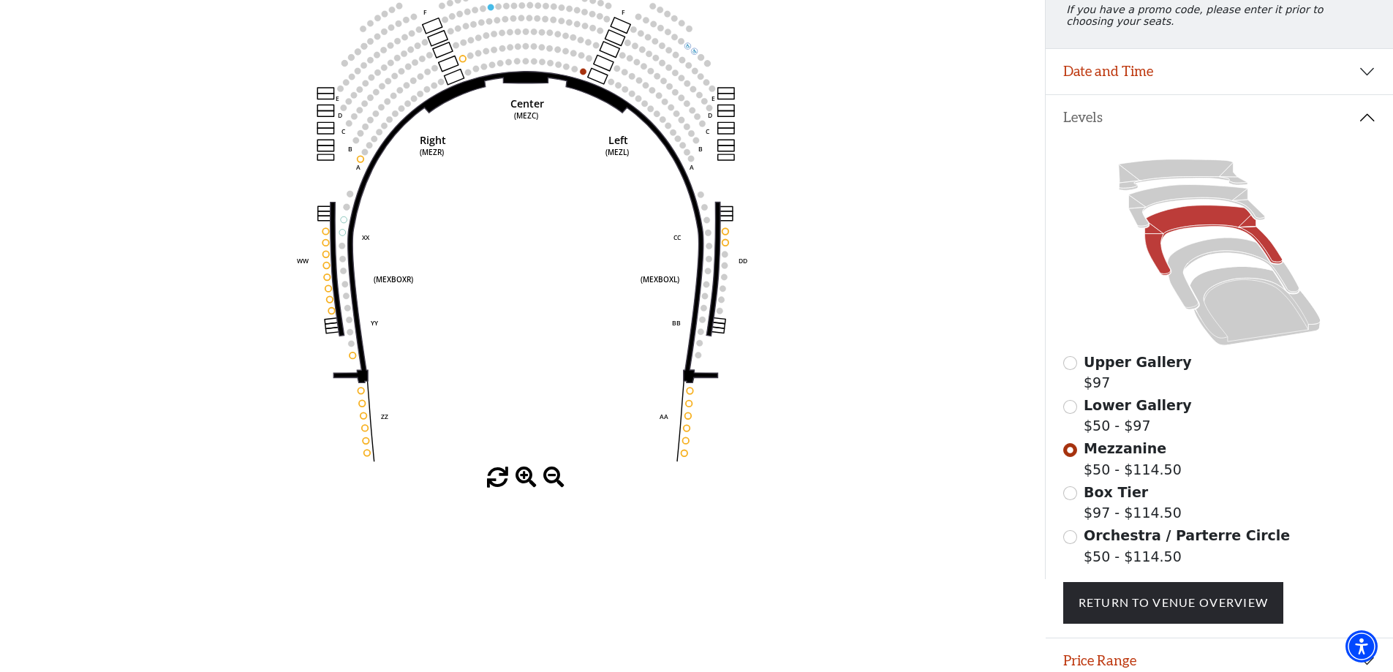
click at [1100, 500] on span "Box Tier" at bounding box center [1116, 492] width 64 height 16
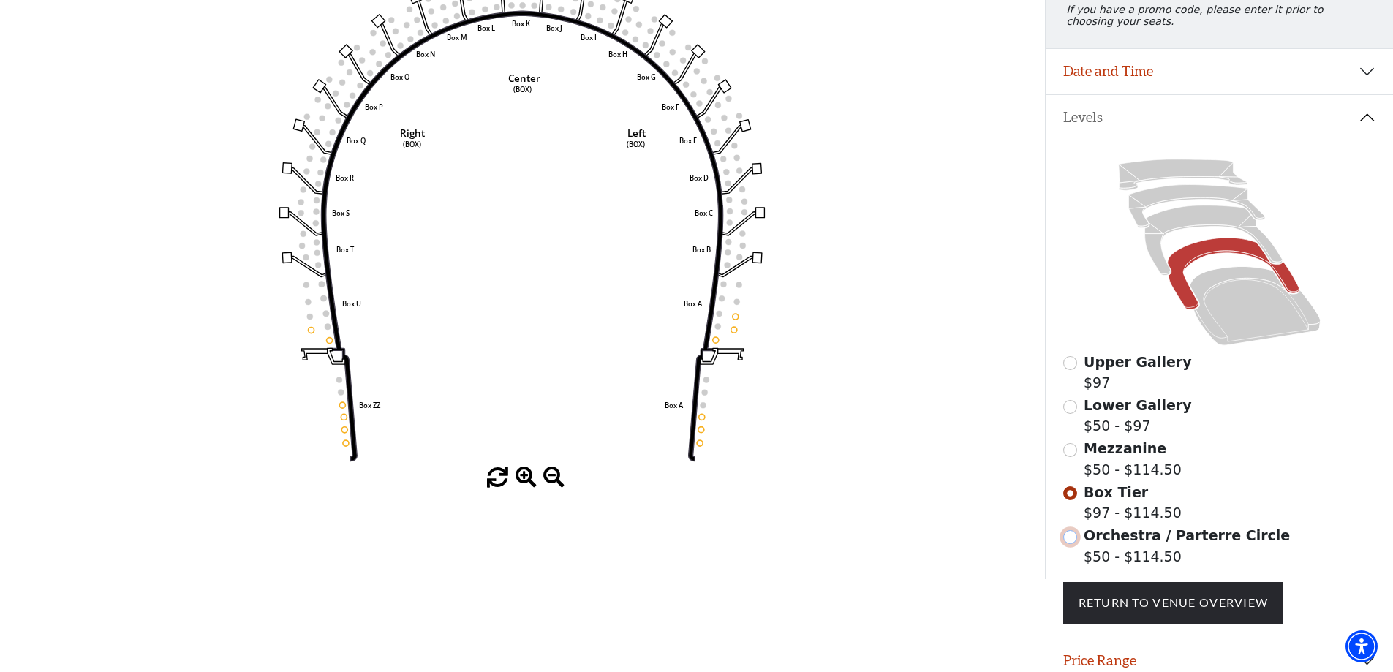
click at [1073, 544] on input "Orchestra / Parterre Circle$50 - $114.50\a" at bounding box center [1070, 537] width 14 height 14
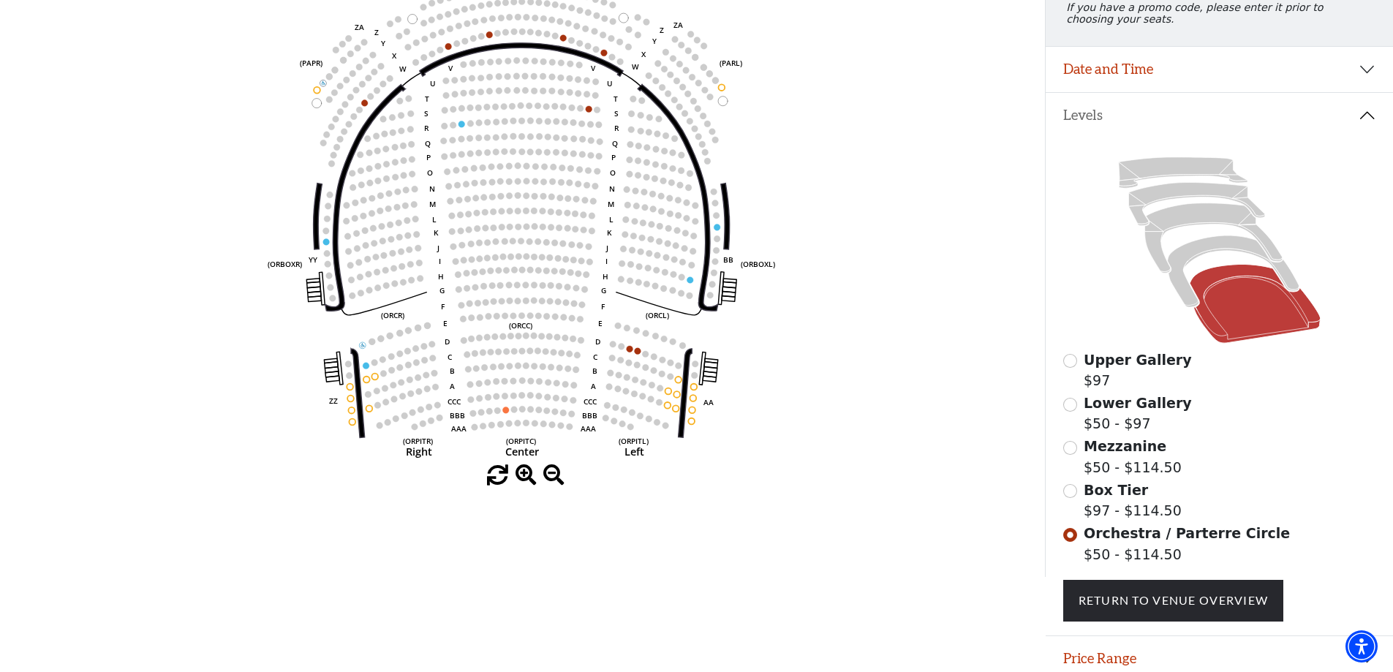
scroll to position [208, 0]
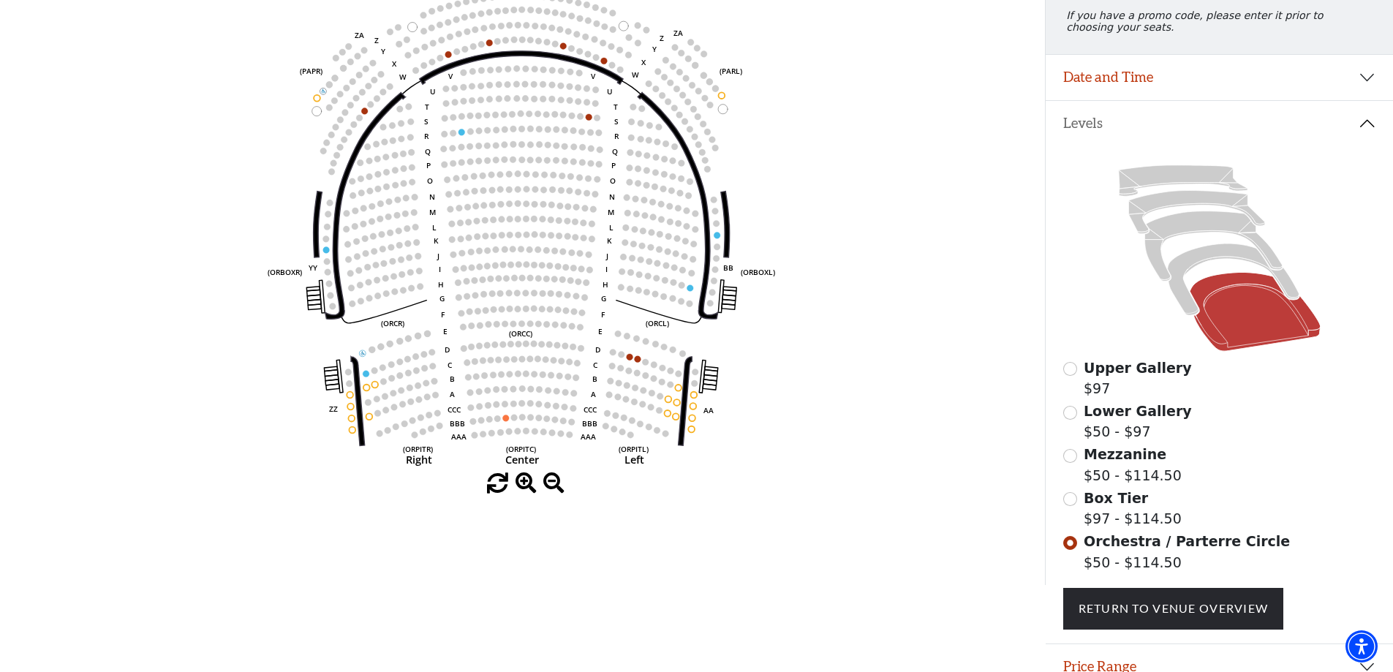
click at [504, 485] on span at bounding box center [497, 483] width 21 height 21
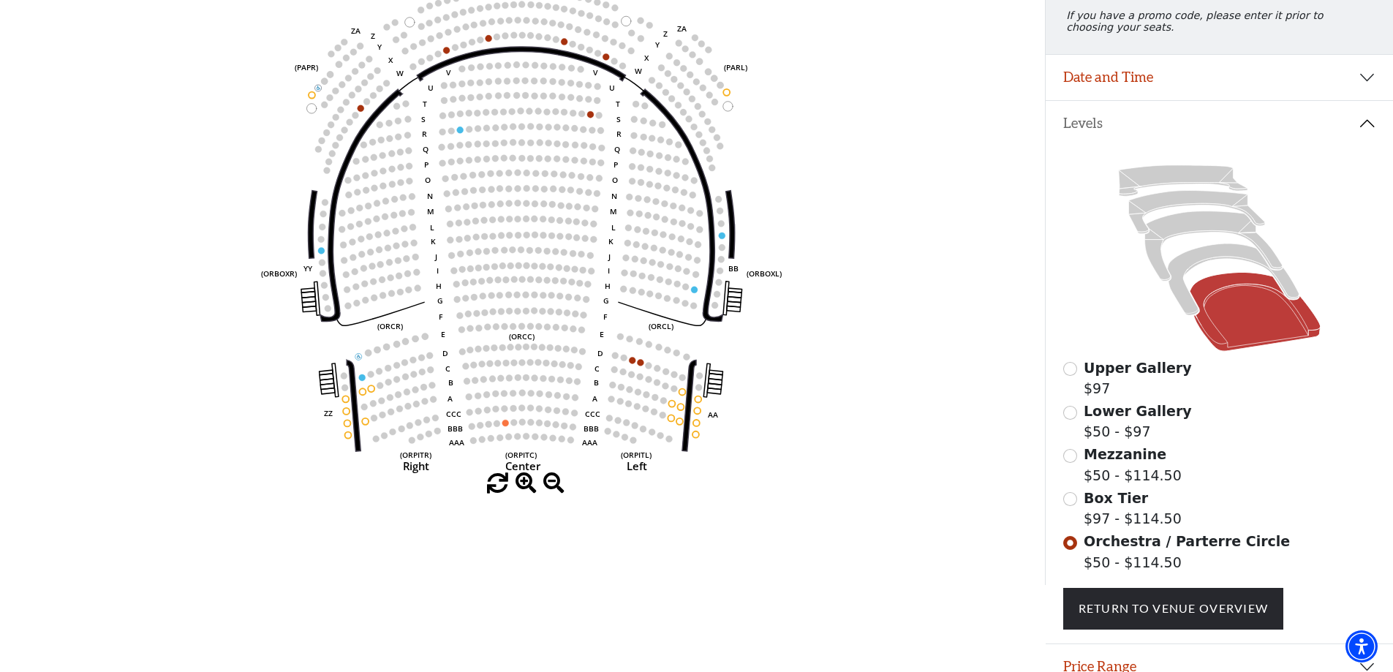
click at [504, 485] on span at bounding box center [497, 483] width 21 height 21
click at [501, 483] on span at bounding box center [497, 483] width 21 height 21
click at [529, 489] on span at bounding box center [525, 483] width 21 height 21
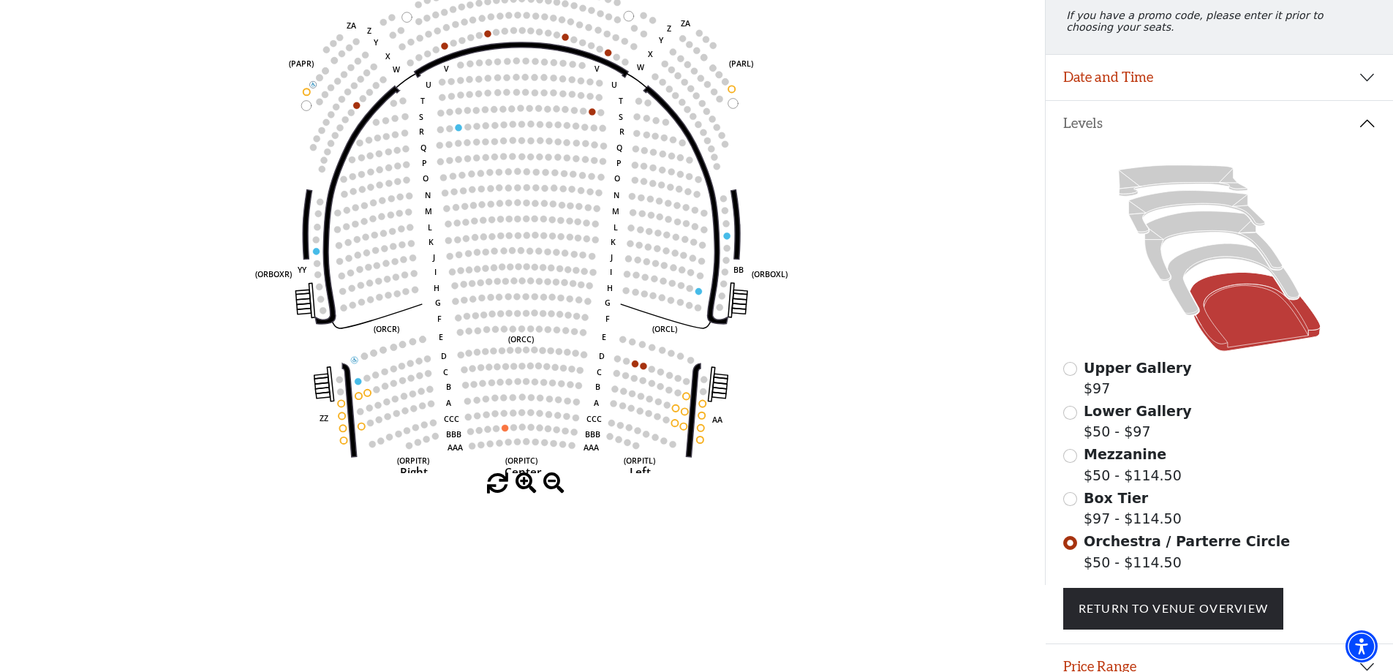
click at [559, 492] on span at bounding box center [553, 483] width 21 height 21
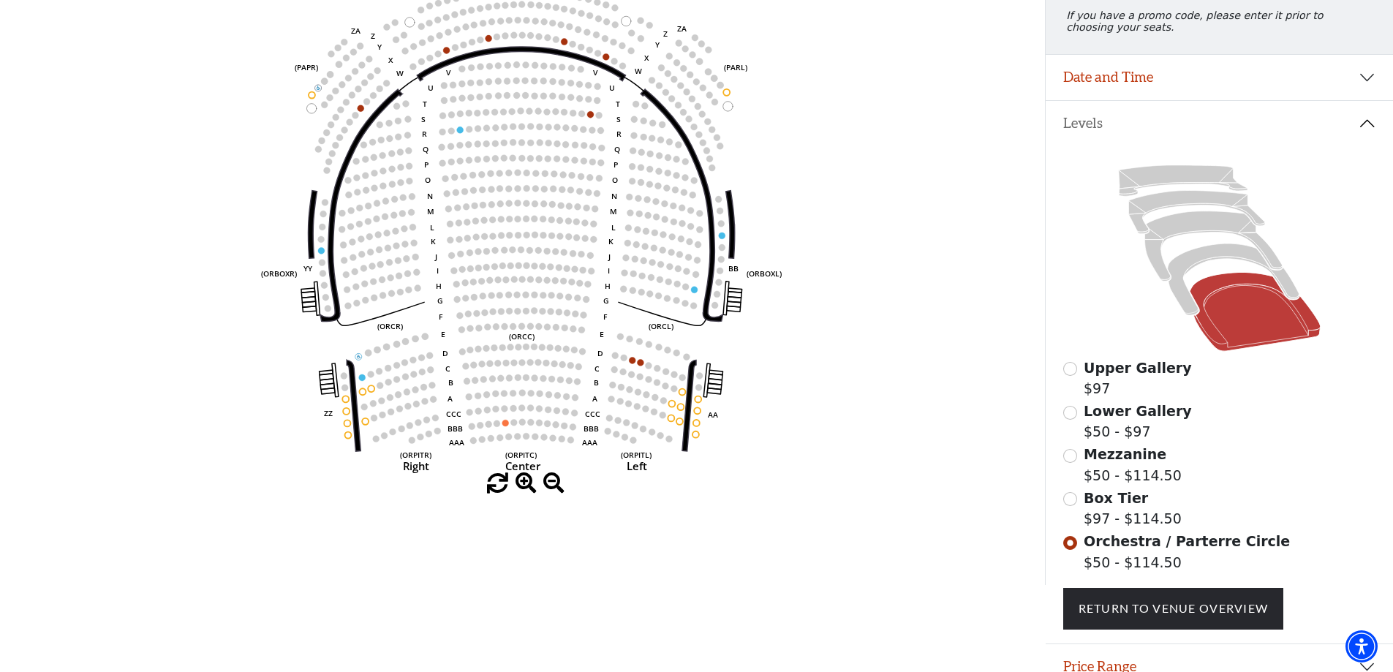
click at [559, 492] on span at bounding box center [553, 483] width 21 height 21
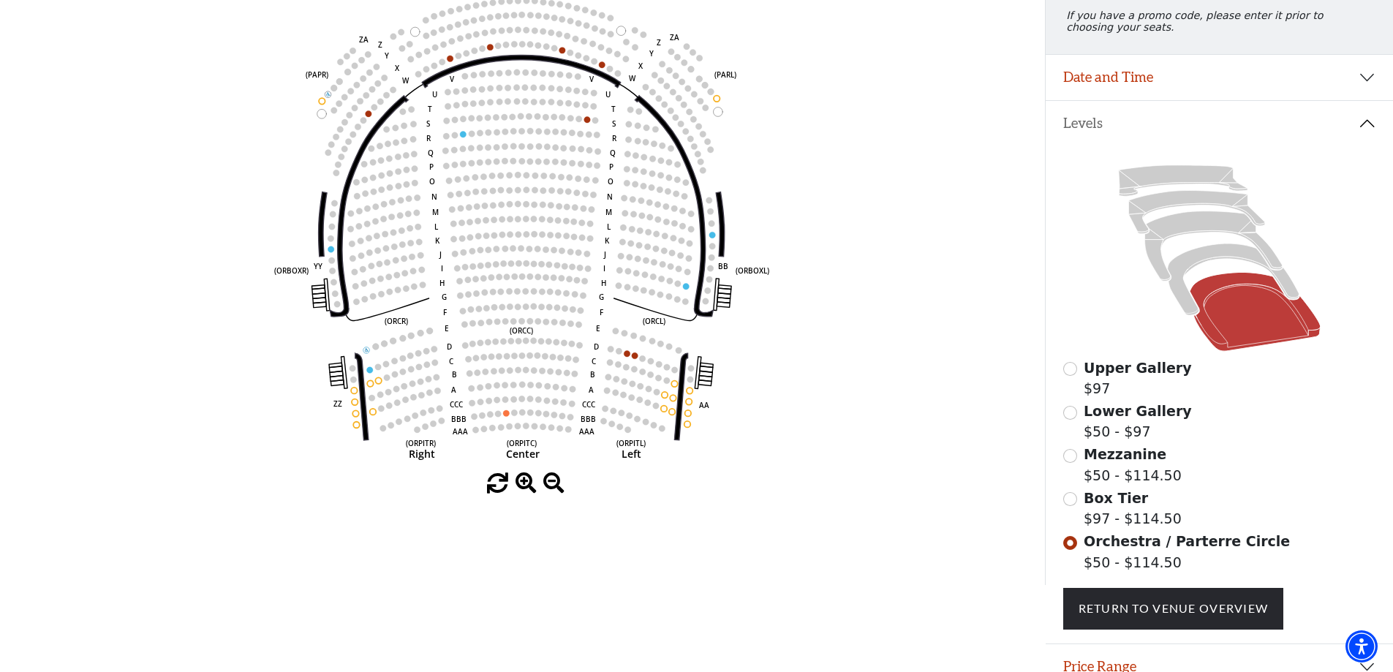
click at [559, 492] on span at bounding box center [553, 483] width 21 height 21
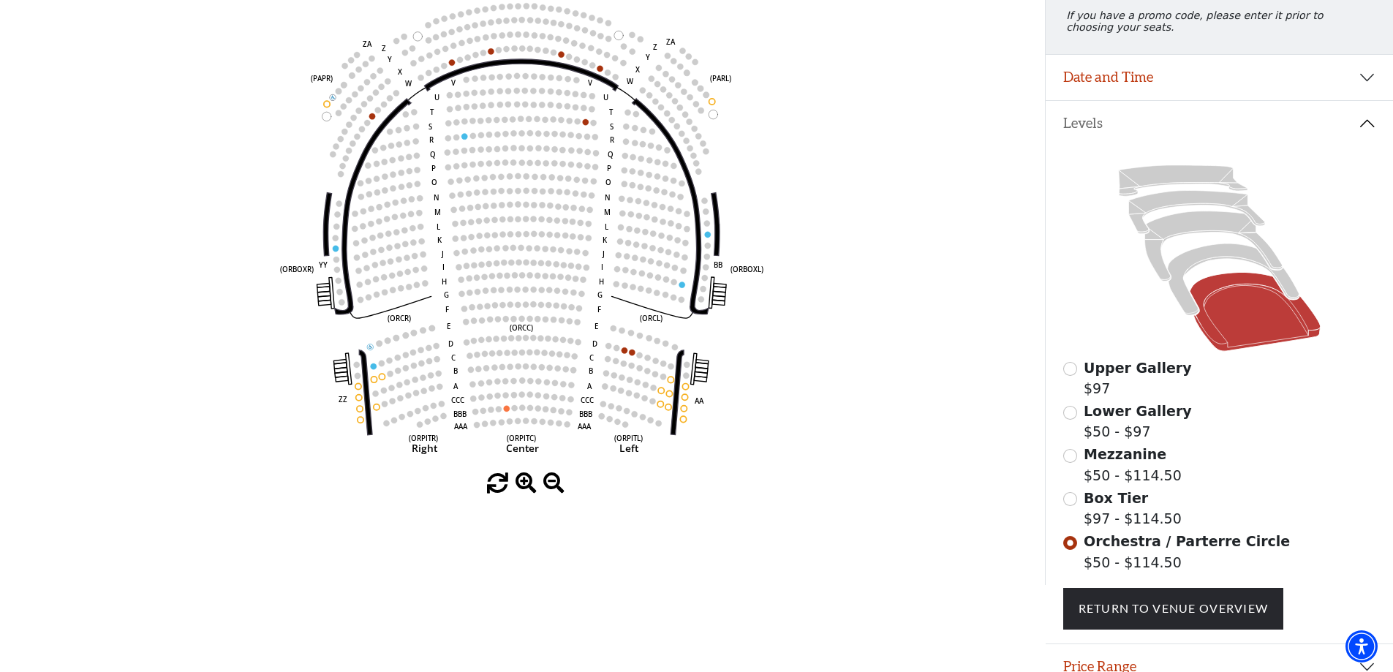
click at [559, 492] on span at bounding box center [553, 483] width 21 height 21
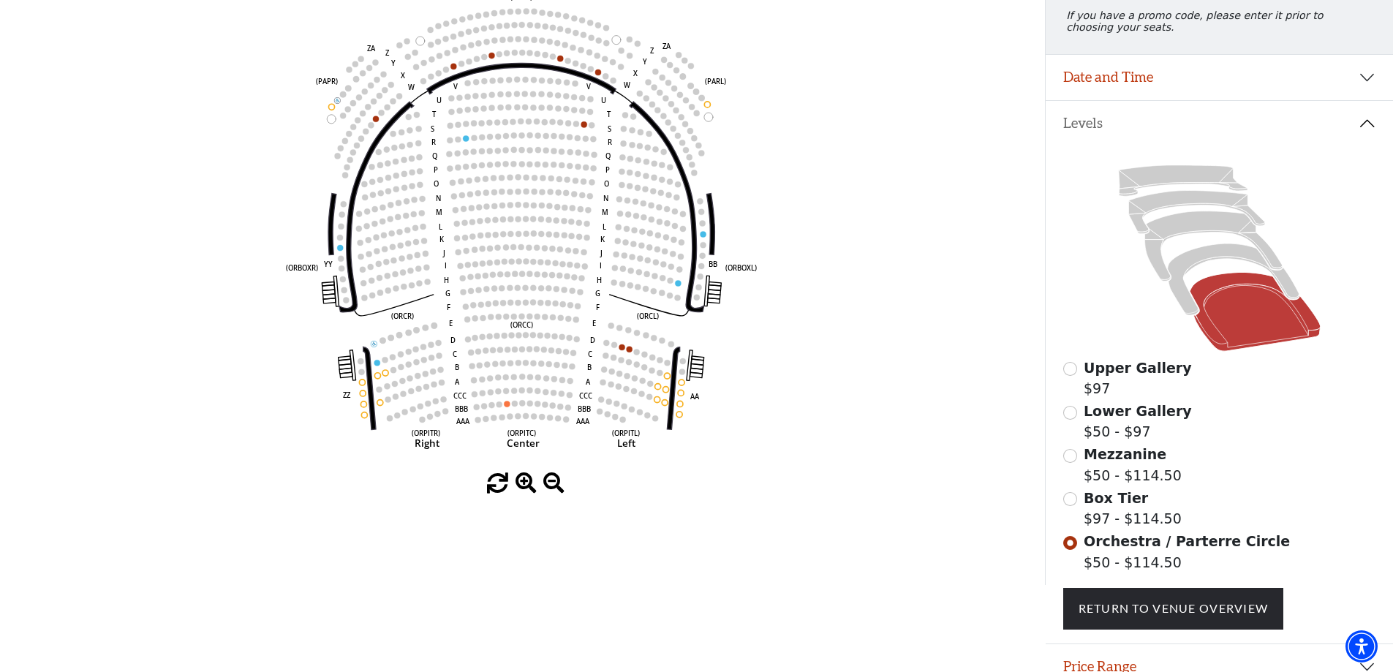
click at [496, 488] on span at bounding box center [497, 483] width 21 height 21
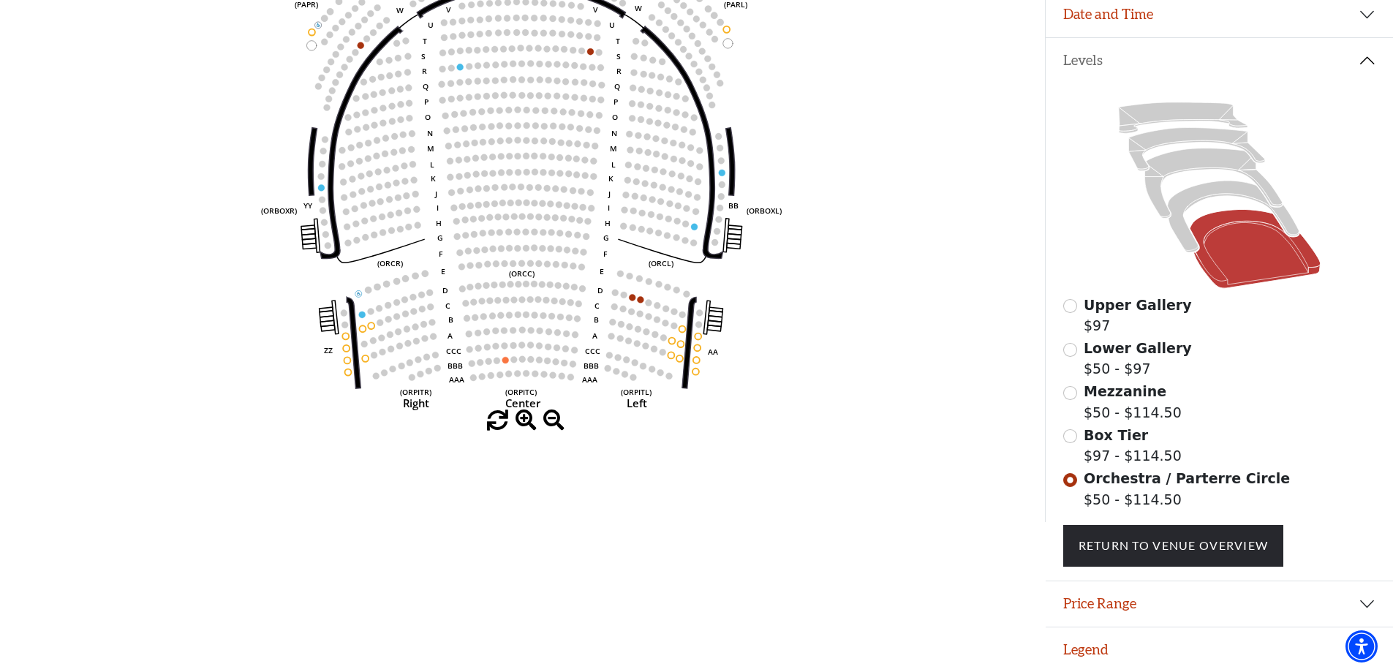
scroll to position [281, 0]
click at [1149, 609] on button "Price Range" at bounding box center [1219, 603] width 347 height 45
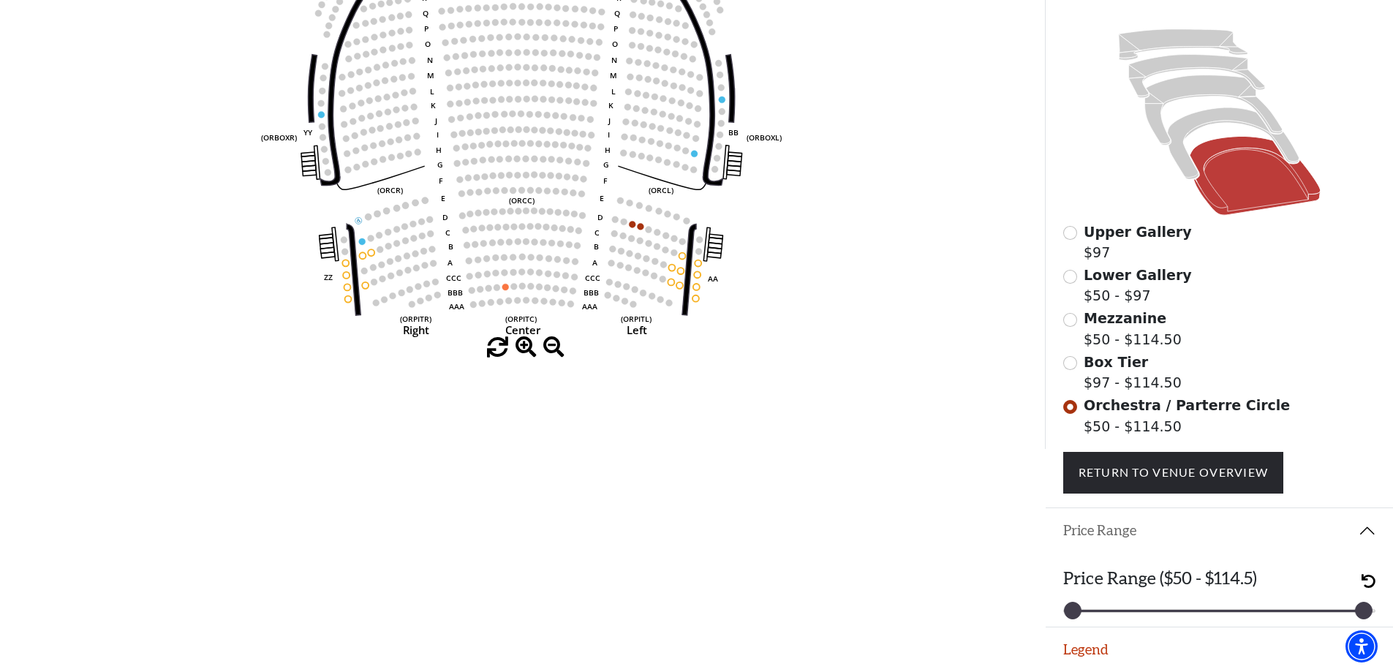
scroll to position [355, 0]
drag, startPoint x: 1359, startPoint y: 606, endPoint x: 1115, endPoint y: 612, distance: 244.3
click at [1115, 612] on div at bounding box center [1118, 610] width 16 height 16
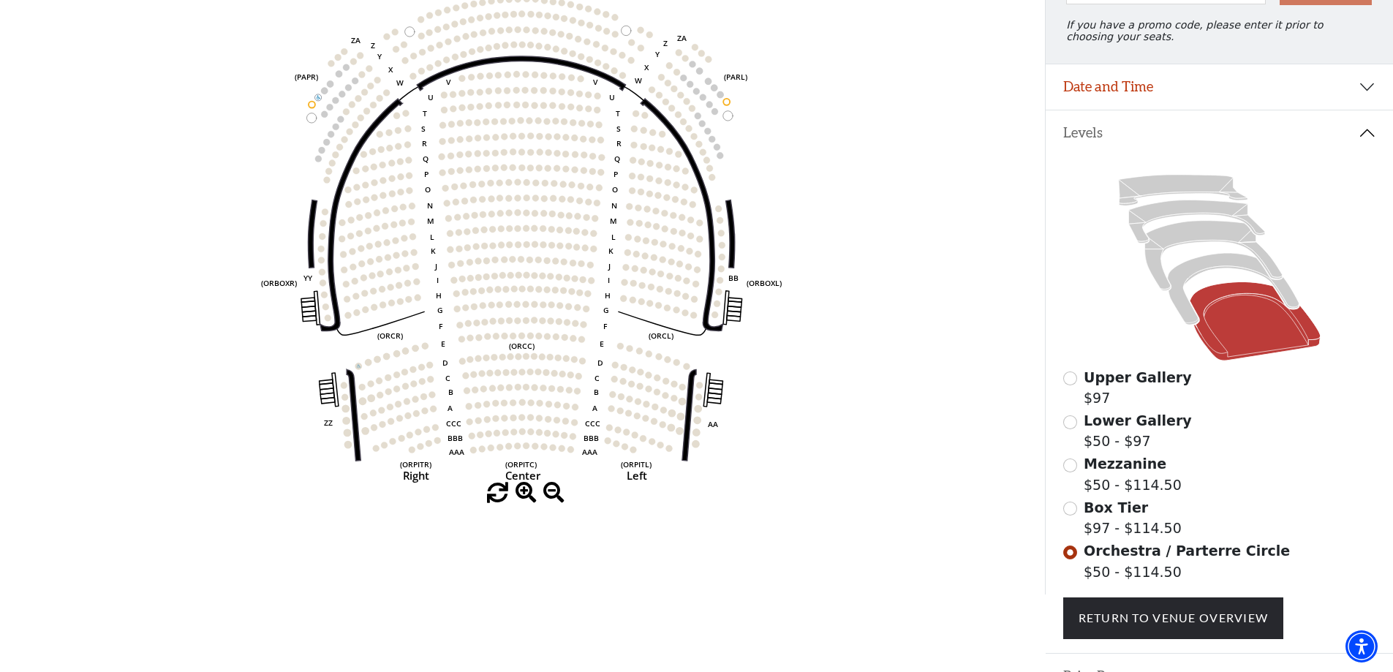
scroll to position [208, 0]
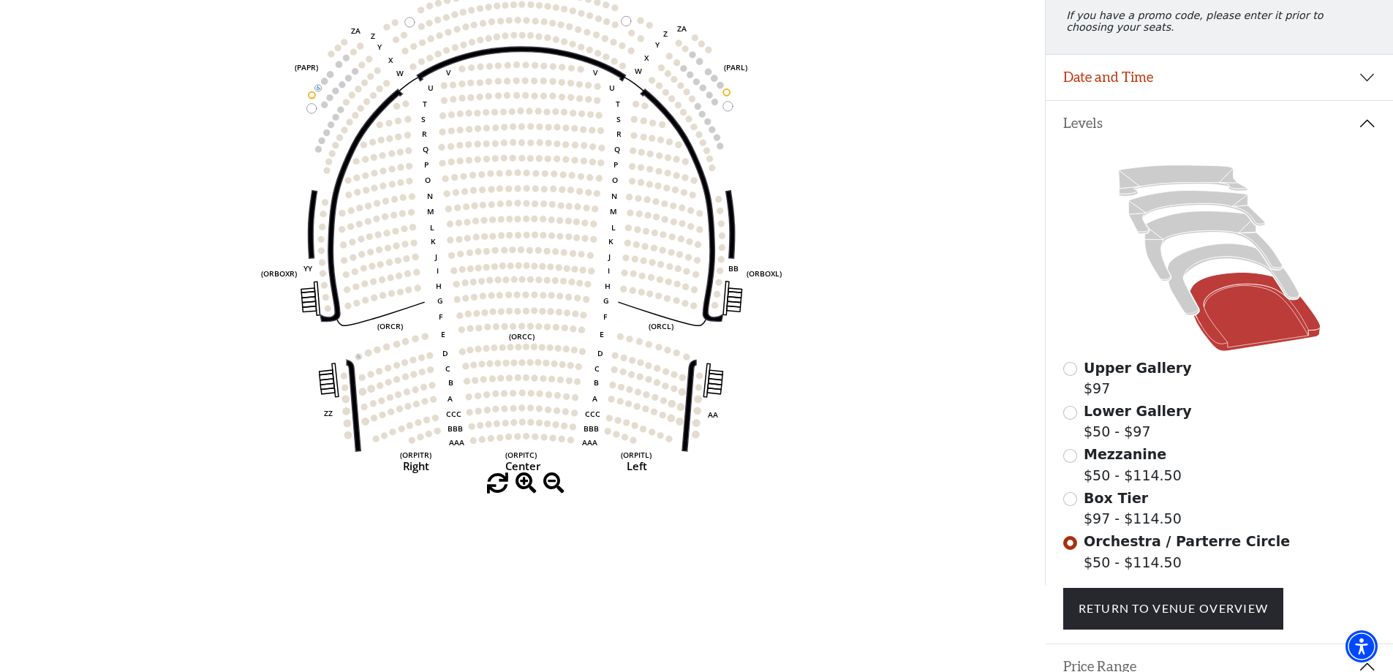
click at [1122, 504] on span "Box Tier" at bounding box center [1116, 498] width 64 height 16
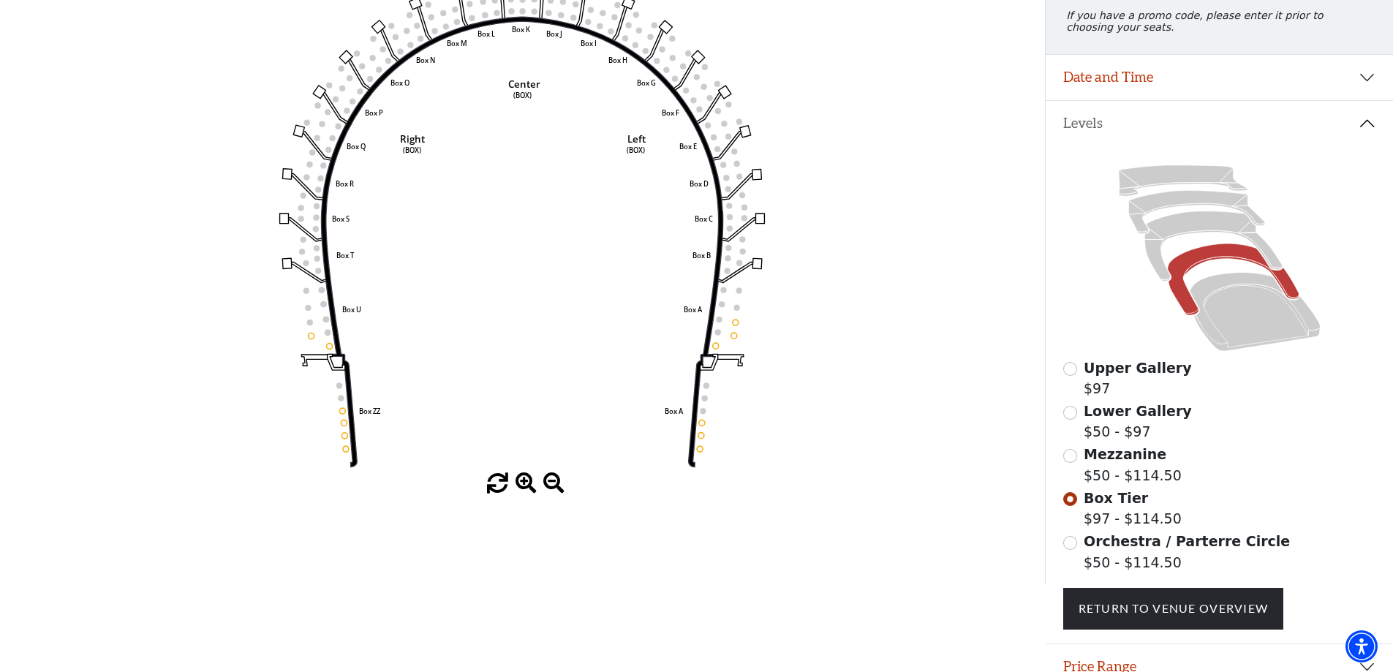
scroll to position [214, 0]
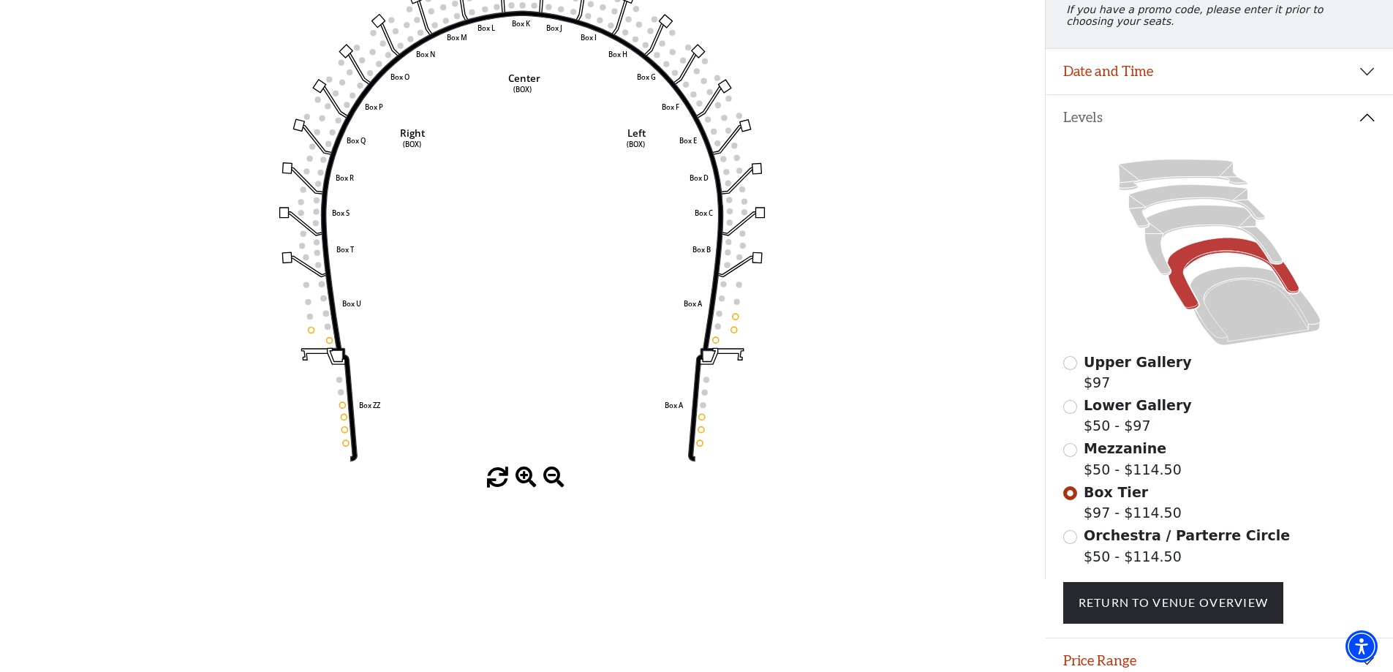
click at [1115, 436] on label "Lower Gallery $50 - $97" at bounding box center [1138, 416] width 108 height 42
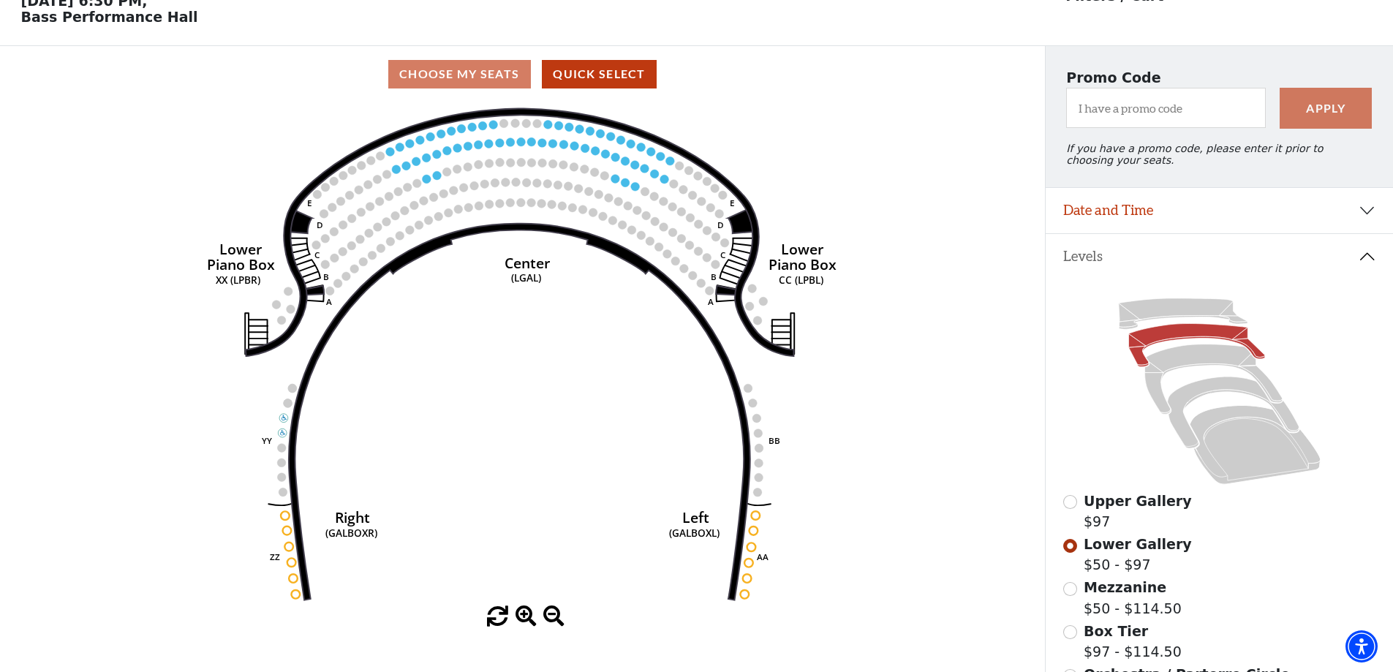
scroll to position [0, 0]
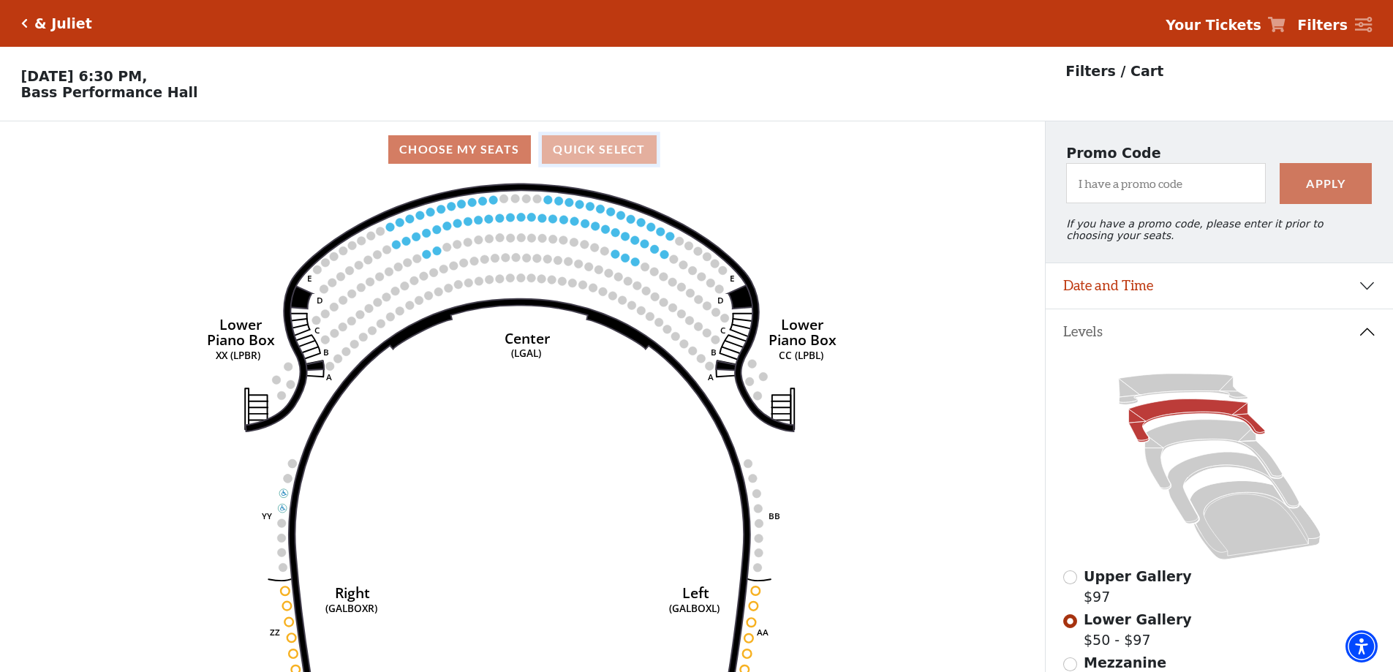
click at [630, 164] on button "Quick Select" at bounding box center [599, 149] width 115 height 29
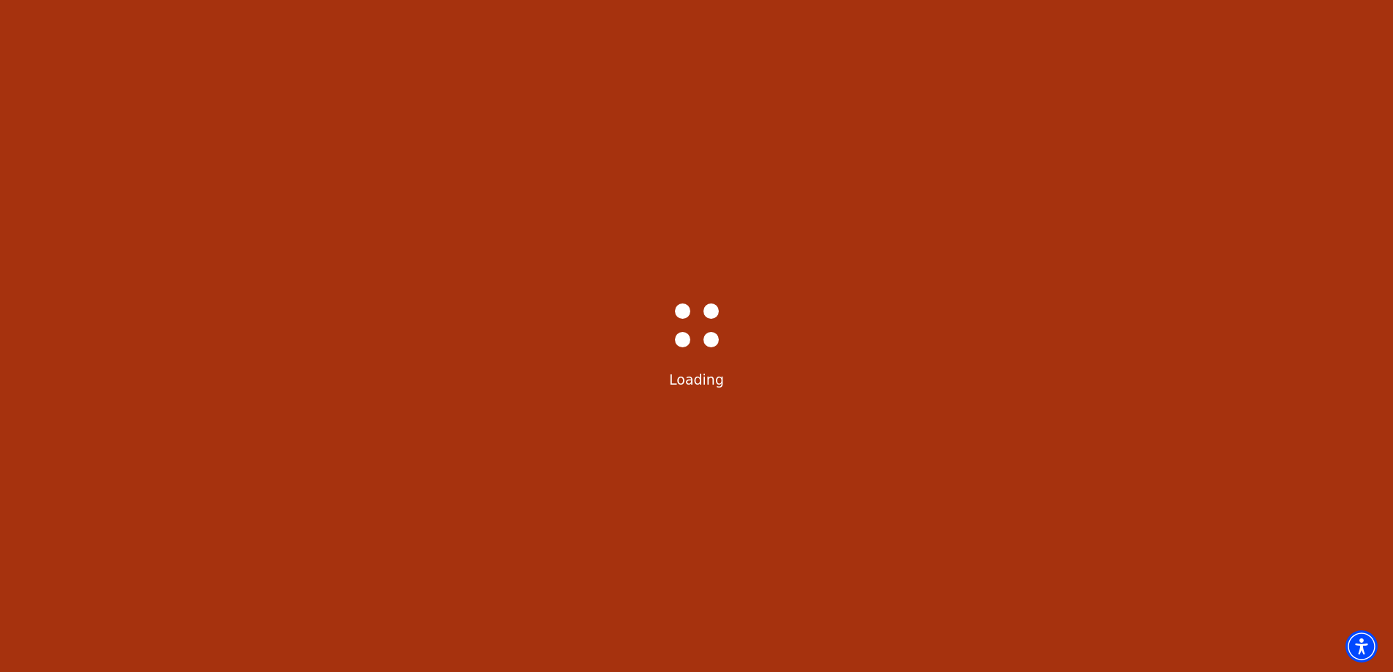
select select "6235"
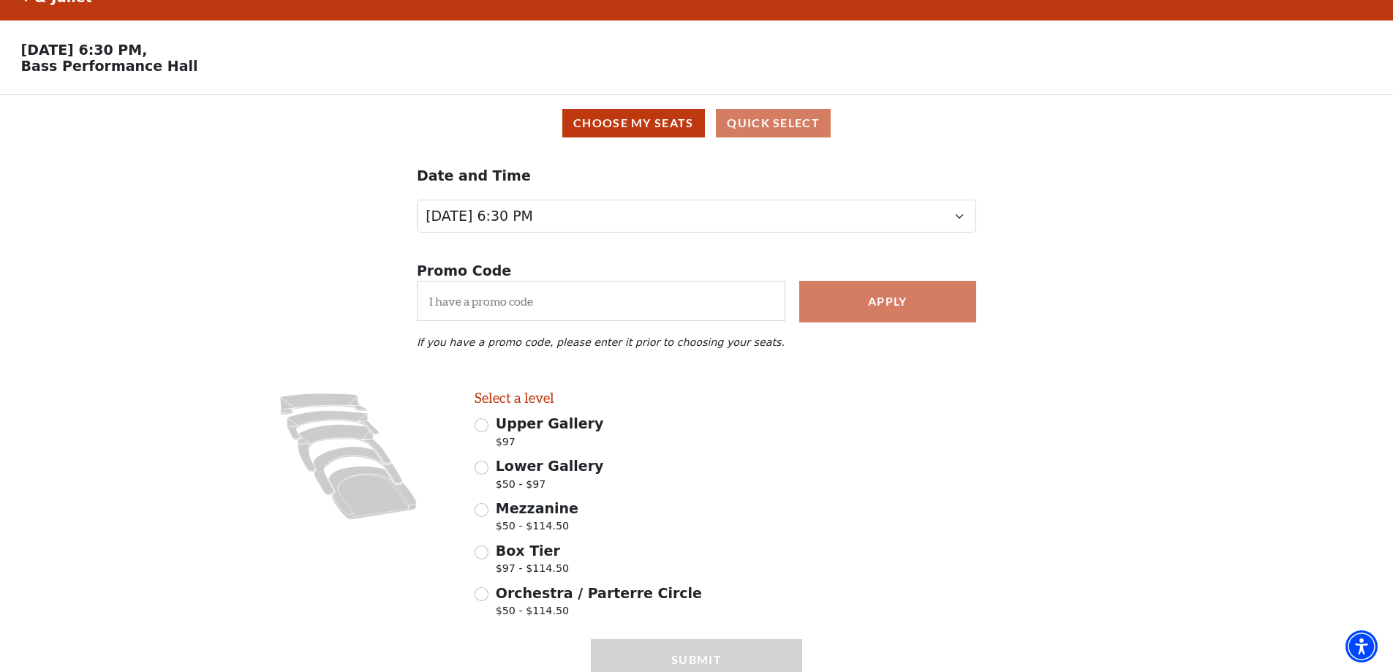
scroll to position [99, 0]
